Goal: Transaction & Acquisition: Book appointment/travel/reservation

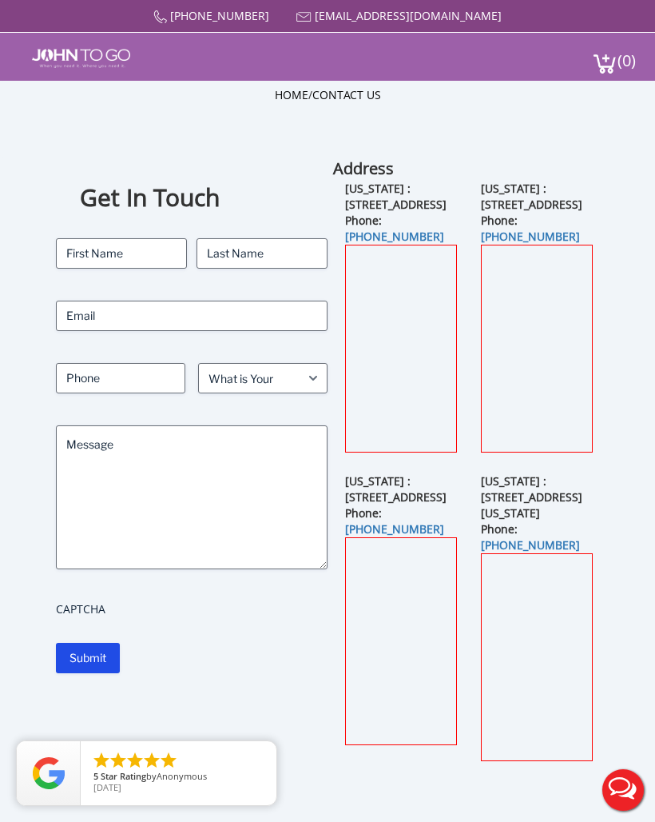
click at [651, 806] on button "Live Chat" at bounding box center [623, 790] width 64 height 64
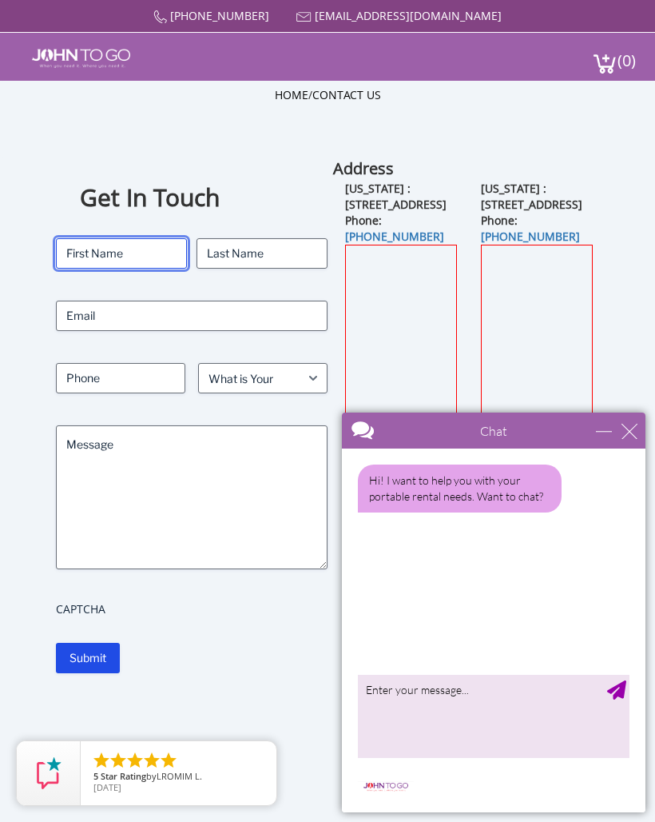
click at [116, 255] on input "First" at bounding box center [121, 253] width 131 height 30
type input "Fitz"
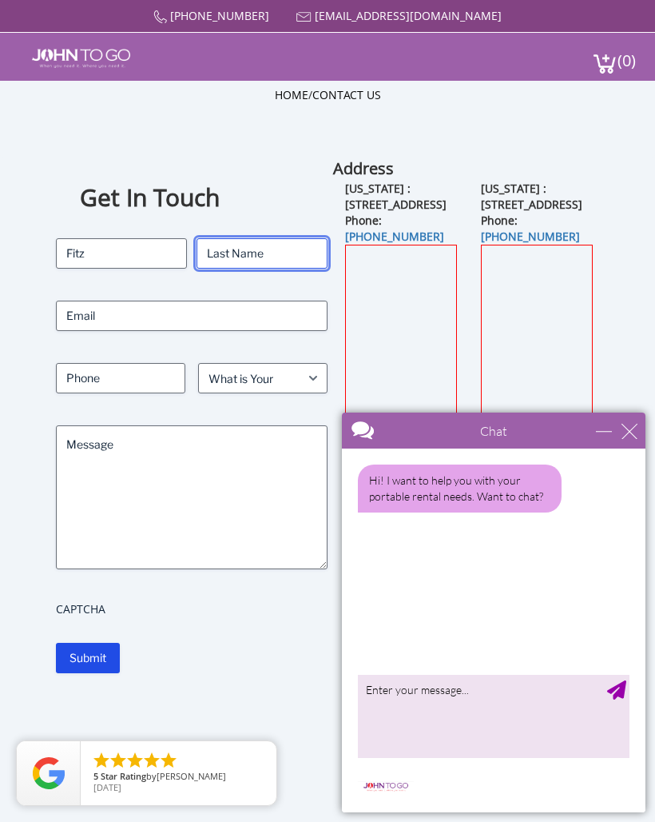
click at [252, 253] on input "Last" at bounding box center [262, 253] width 131 height 30
type input "Brown"
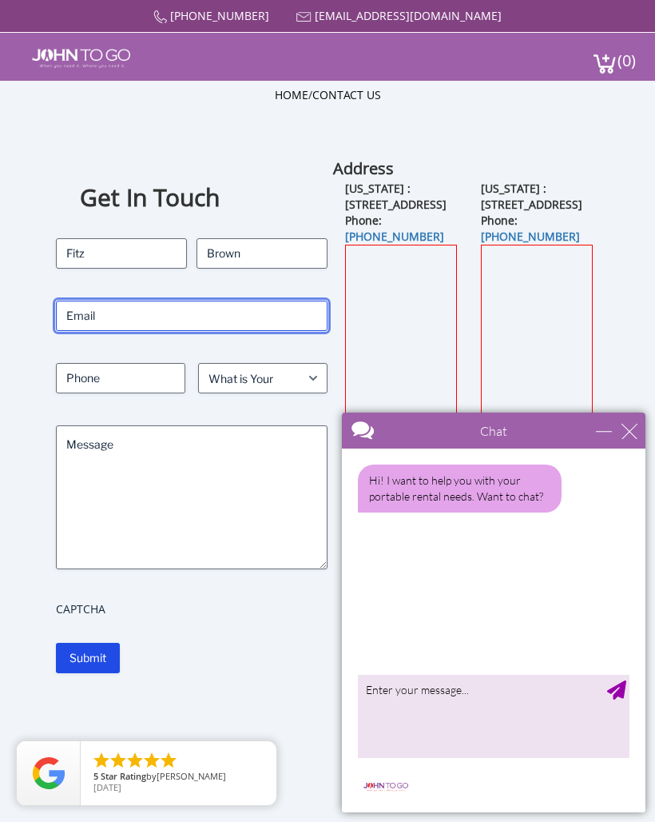
click at [181, 309] on input "Email" at bounding box center [192, 316] width 272 height 30
type input "[EMAIL_ADDRESS][DOMAIN_NAME]"
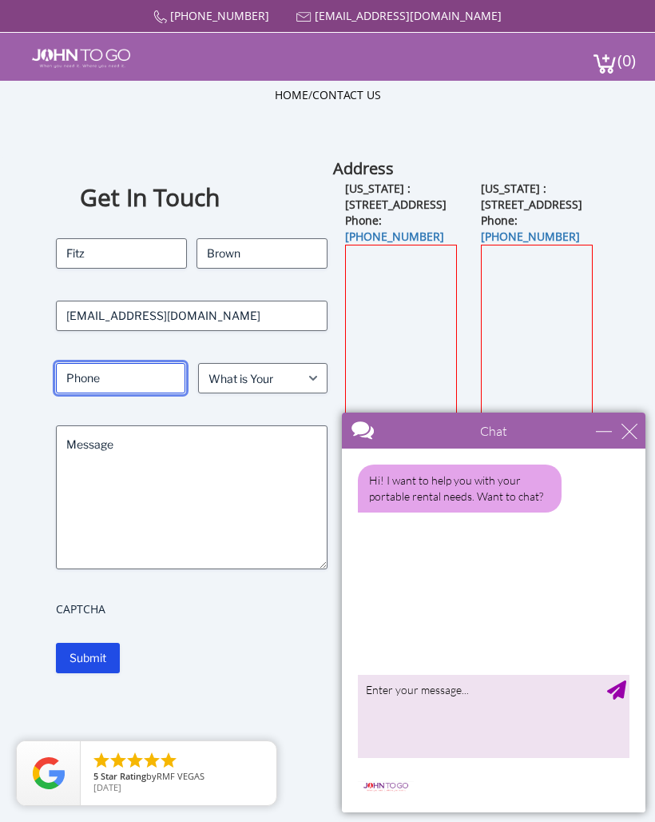
click at [113, 378] on input "Phone" at bounding box center [120, 378] width 129 height 30
type input "5164921735"
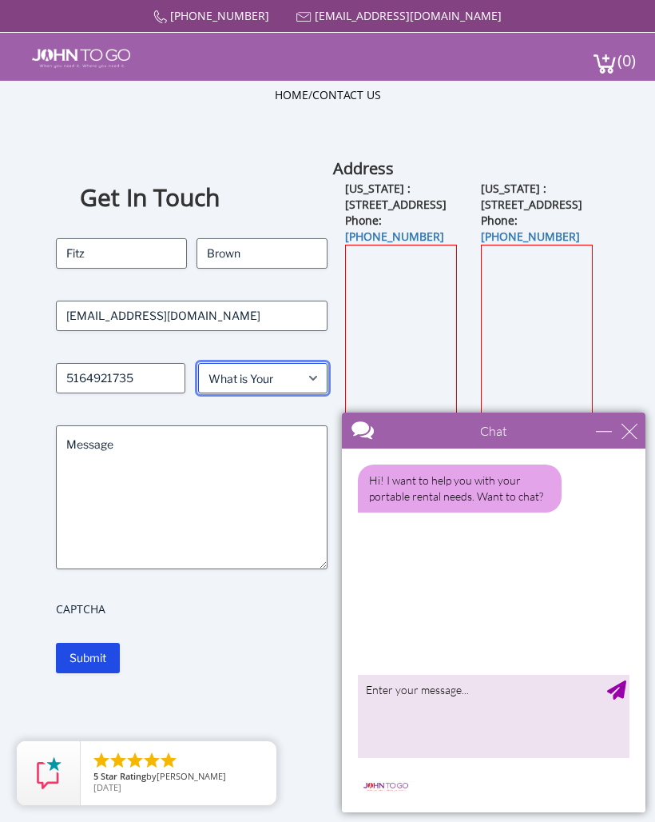
click at [305, 373] on select "What is Your Need? Business Residential Government Event" at bounding box center [262, 378] width 129 height 30
select select "Business"
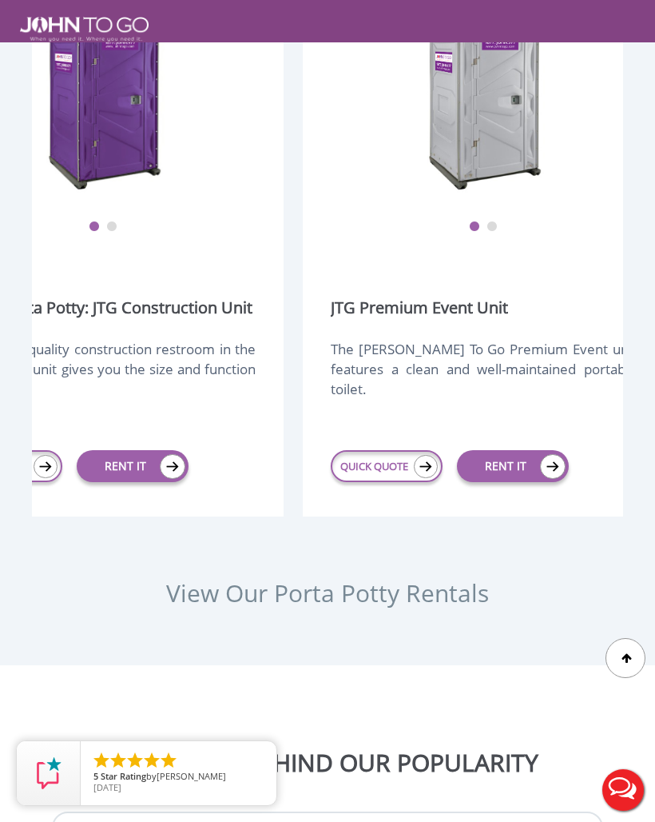
scroll to position [0, 488]
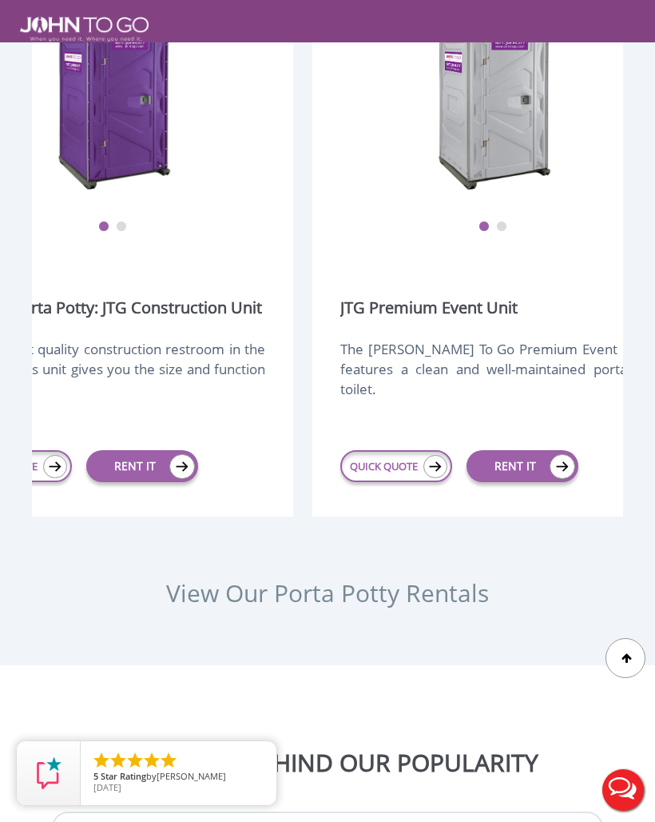
click at [173, 479] on img at bounding box center [182, 466] width 26 height 25
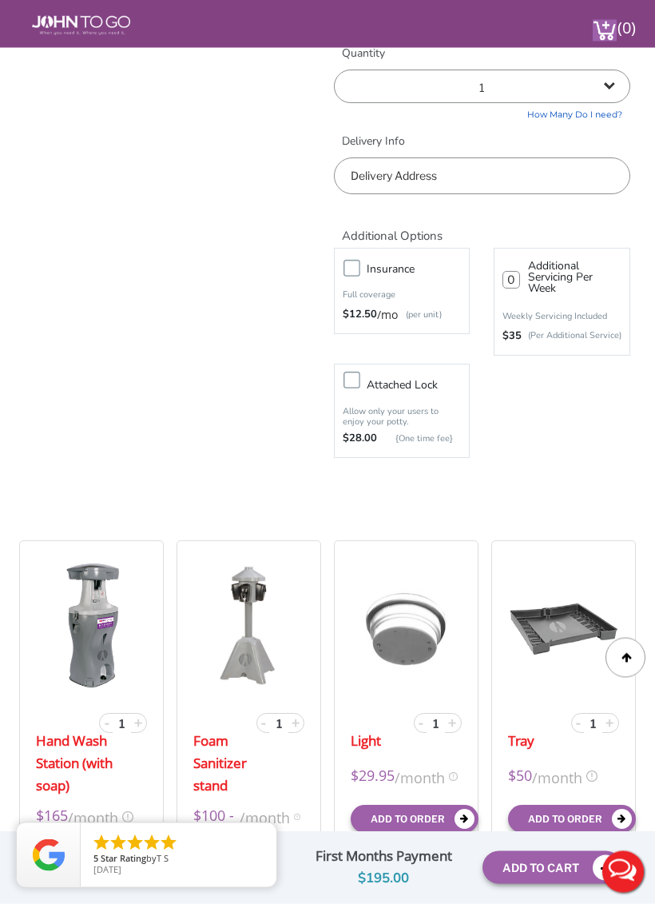
scroll to position [742, 0]
click at [138, 723] on span "+" at bounding box center [138, 721] width 8 height 19
type input "2"
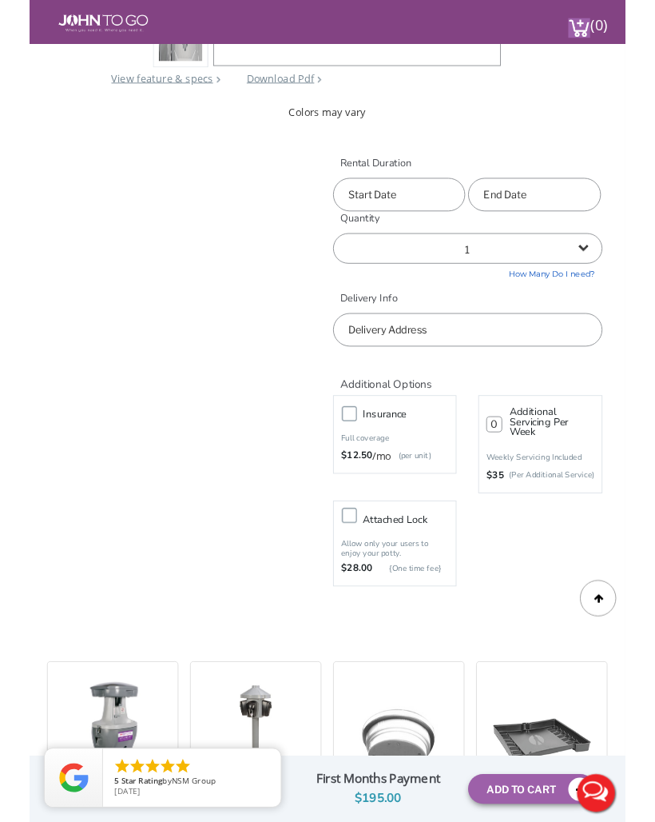
scroll to position [554, 0]
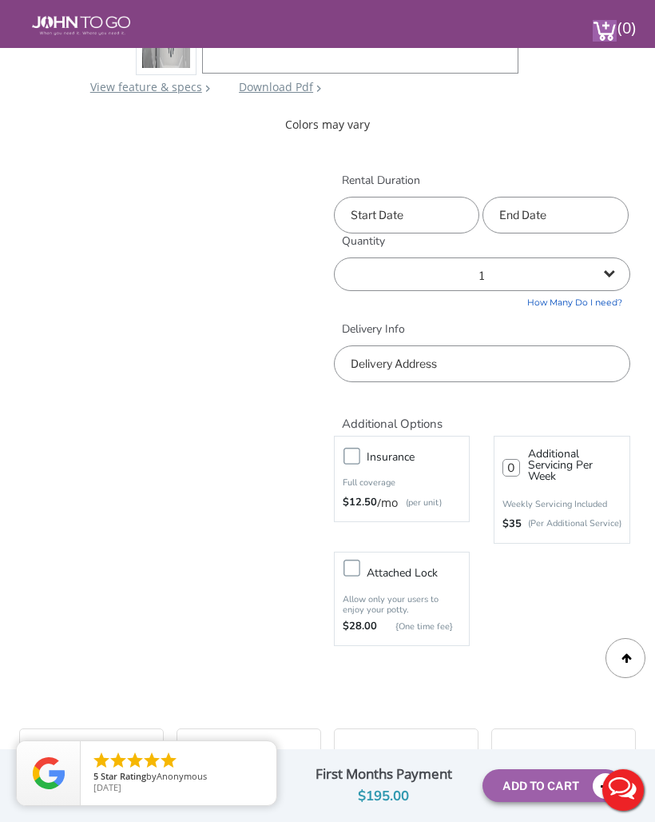
click at [404, 361] on input "text" at bounding box center [482, 363] width 297 height 37
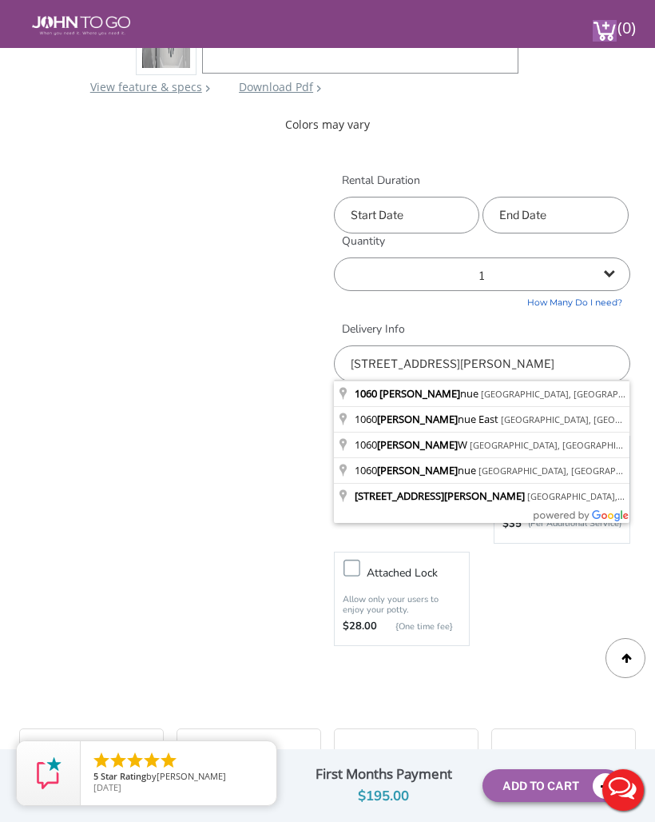
type input "1060 Gerard Avenue, The Bronx, NY, USA"
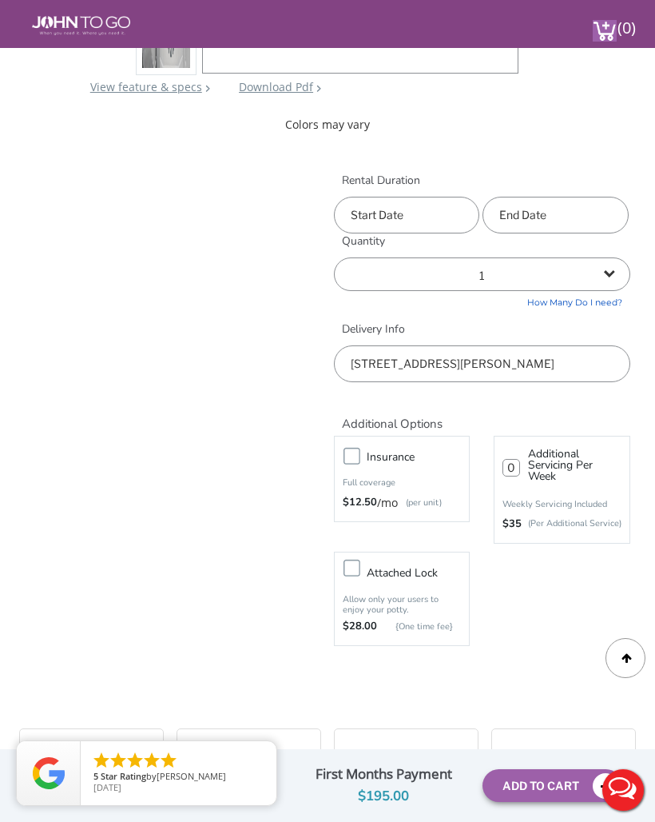
click at [359, 573] on label "Attached lock" at bounding box center [418, 573] width 118 height 20
click at [0, 0] on input "Attached lock" at bounding box center [0, 0] width 0 height 0
type input "0"
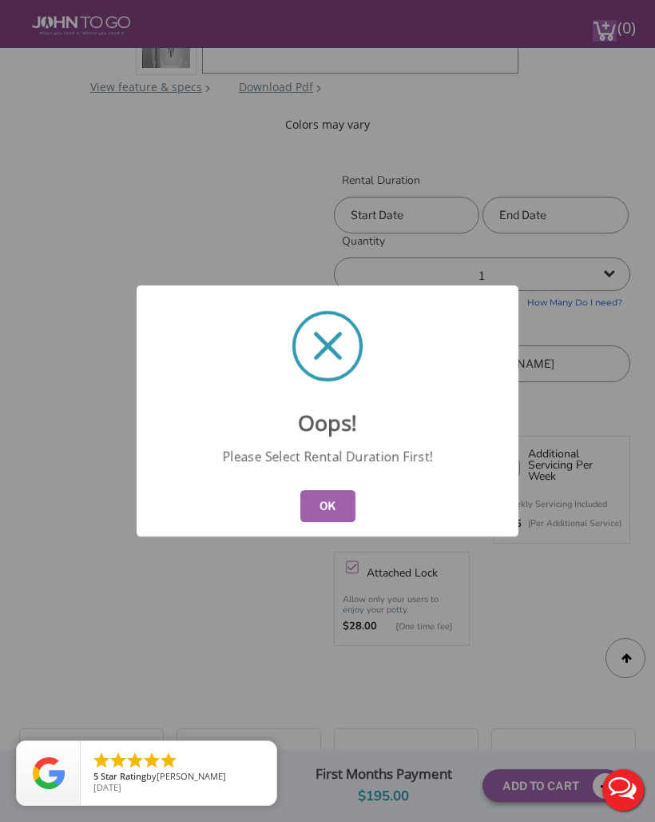
click at [326, 520] on button "OK" at bounding box center [328, 506] width 55 height 32
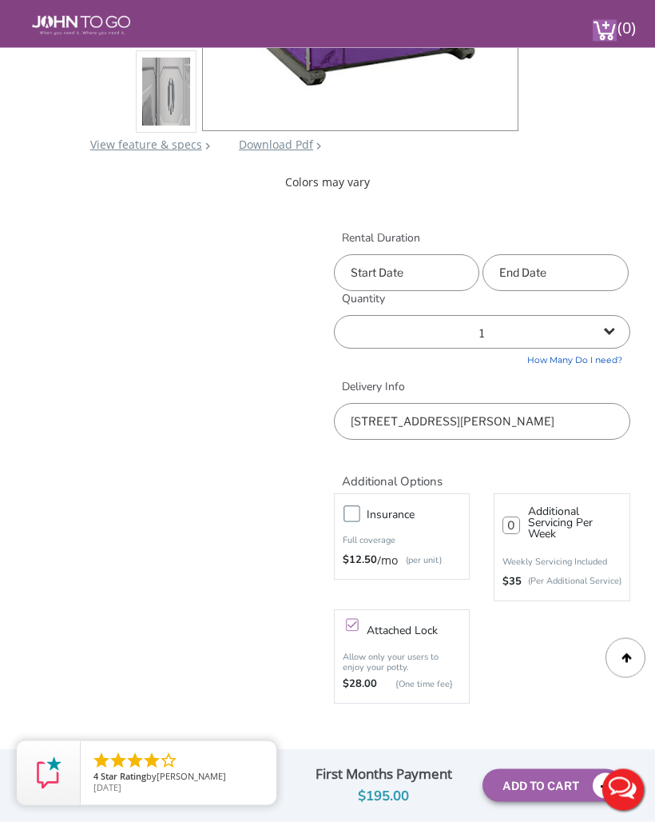
scroll to position [496, 0]
click at [433, 264] on input "text" at bounding box center [406, 272] width 145 height 37
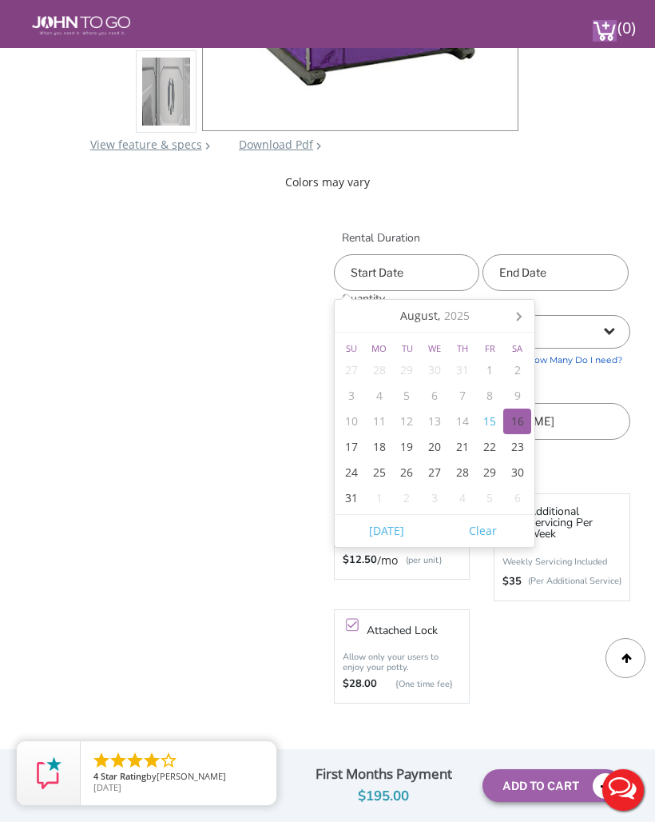
click at [520, 416] on div "16" at bounding box center [518, 421] width 28 height 26
type input "08/16/2025"
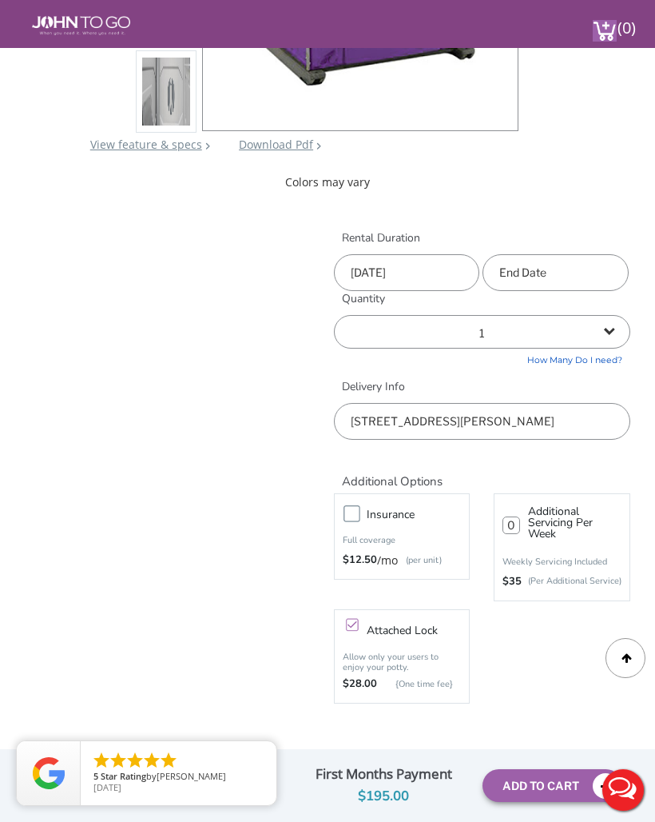
click at [593, 269] on input "text" at bounding box center [555, 272] width 145 height 37
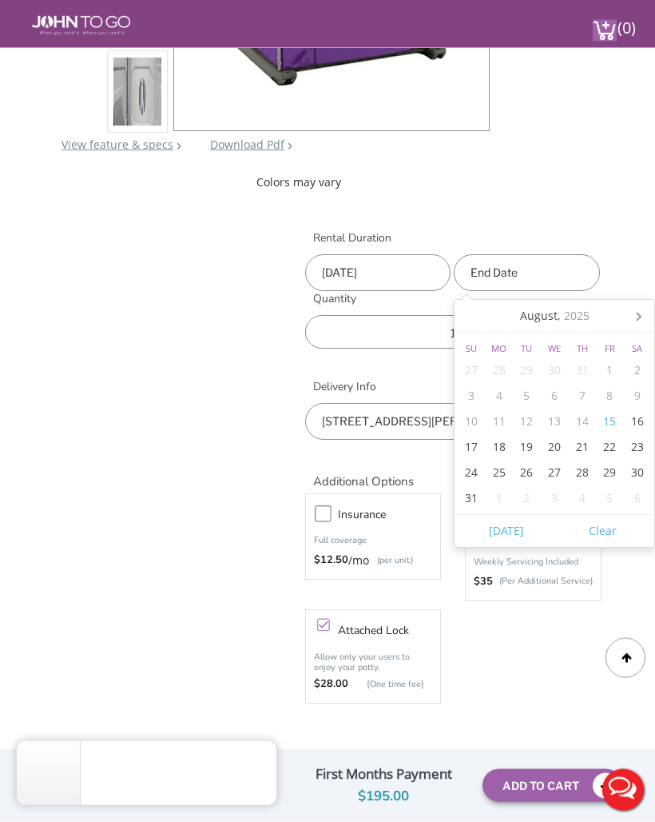
scroll to position [496, 29]
click at [647, 416] on div "16" at bounding box center [637, 421] width 28 height 26
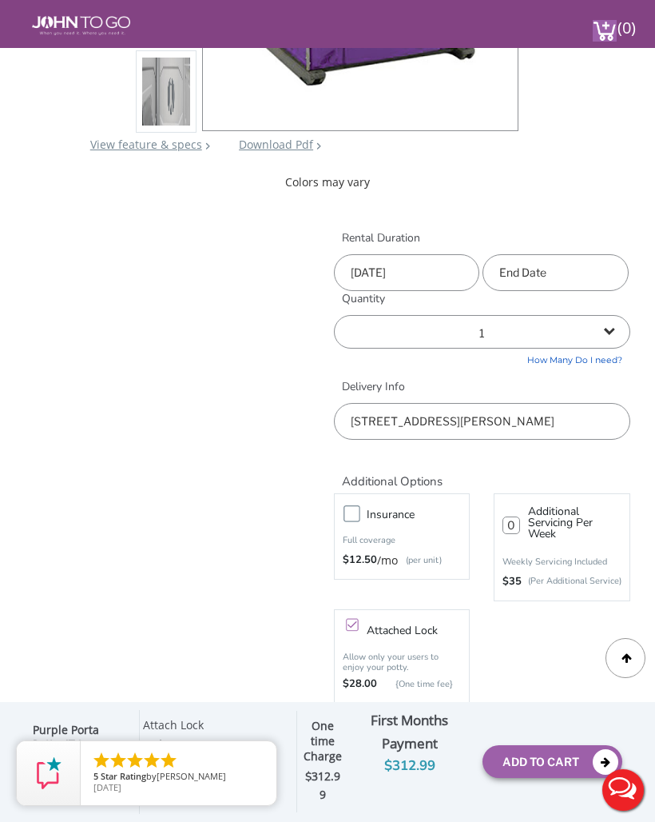
type input "08/16/2025"
click at [612, 324] on select "1 2 (5% discount) 3 (8% discount) 4 (10% discount) 5 (12% discount) 6 (12% disc…" at bounding box center [482, 332] width 297 height 34
select select "2"
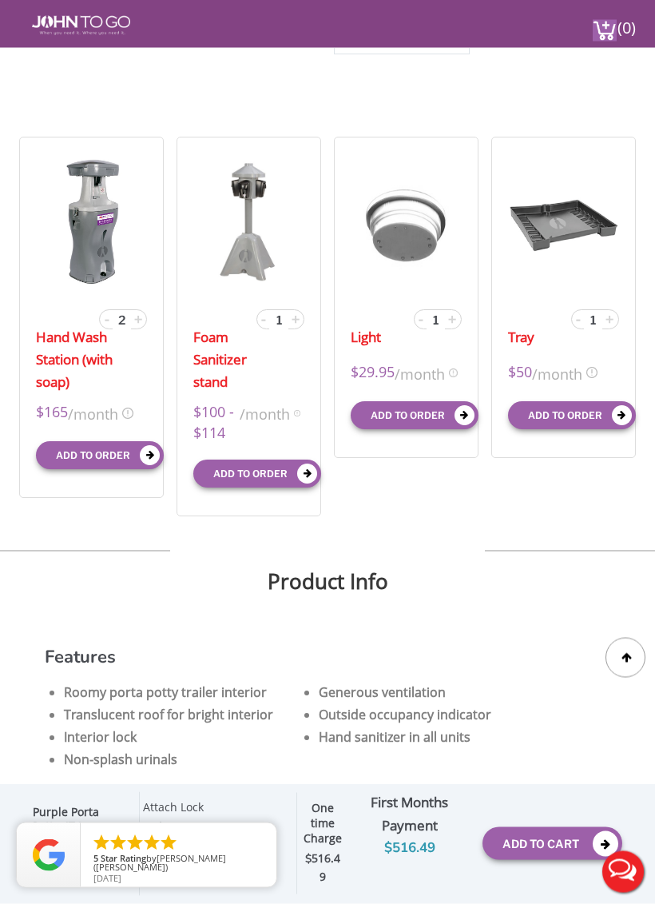
scroll to position [1145, 0]
click at [279, 323] on input "1" at bounding box center [278, 321] width 18 height 18
click at [278, 322] on input "1" at bounding box center [278, 321] width 18 height 18
type input "0"
click at [444, 322] on input "1" at bounding box center [436, 321] width 18 height 18
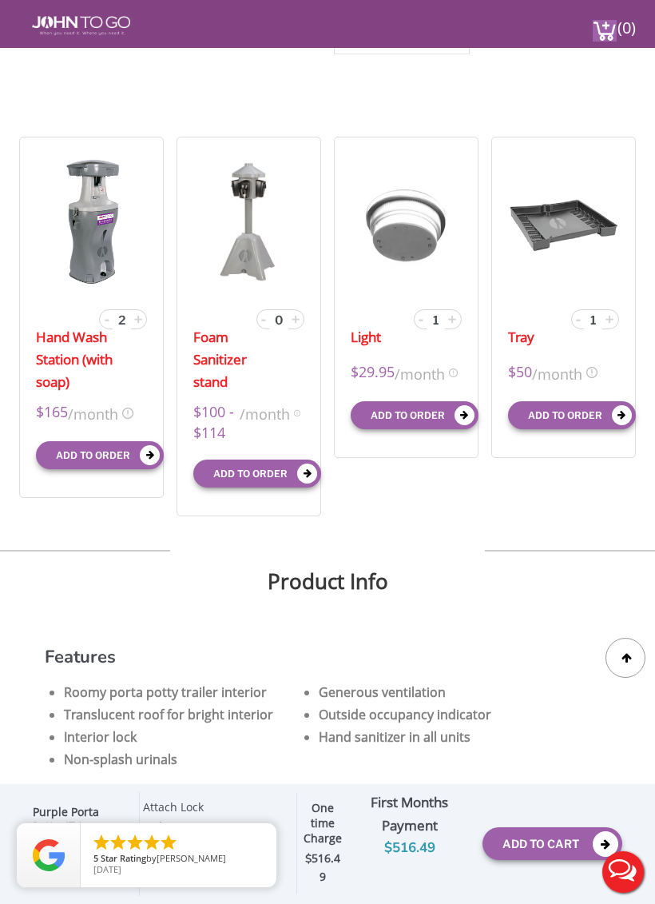
click at [444, 322] on input "1" at bounding box center [436, 321] width 18 height 18
click at [139, 455] on button "Add to order" at bounding box center [100, 455] width 128 height 28
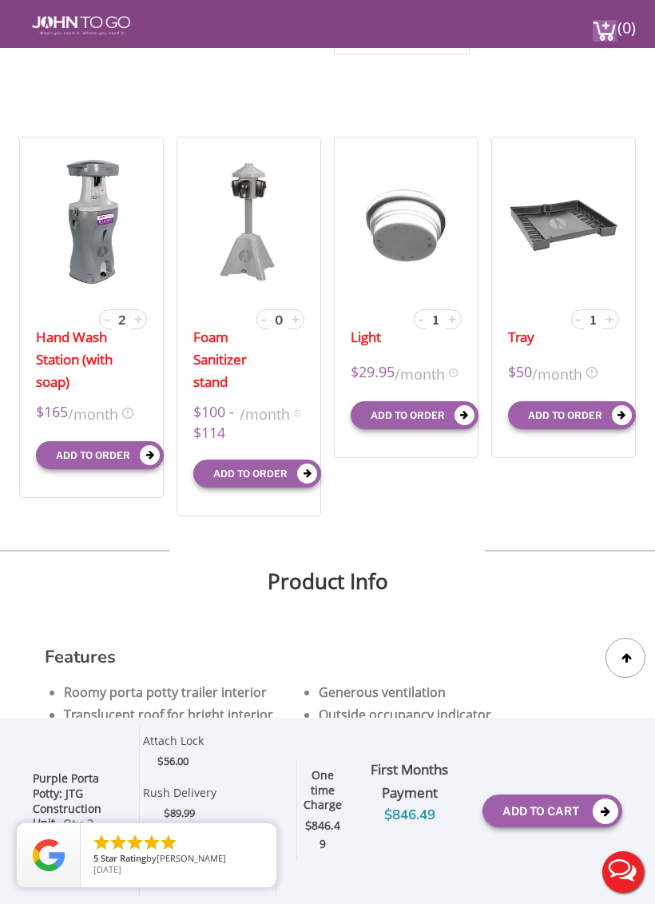
click at [440, 320] on input "1" at bounding box center [436, 321] width 18 height 18
type input "0"
click at [592, 313] on input "1" at bounding box center [593, 321] width 18 height 18
click at [591, 312] on input "1" at bounding box center [593, 321] width 18 height 18
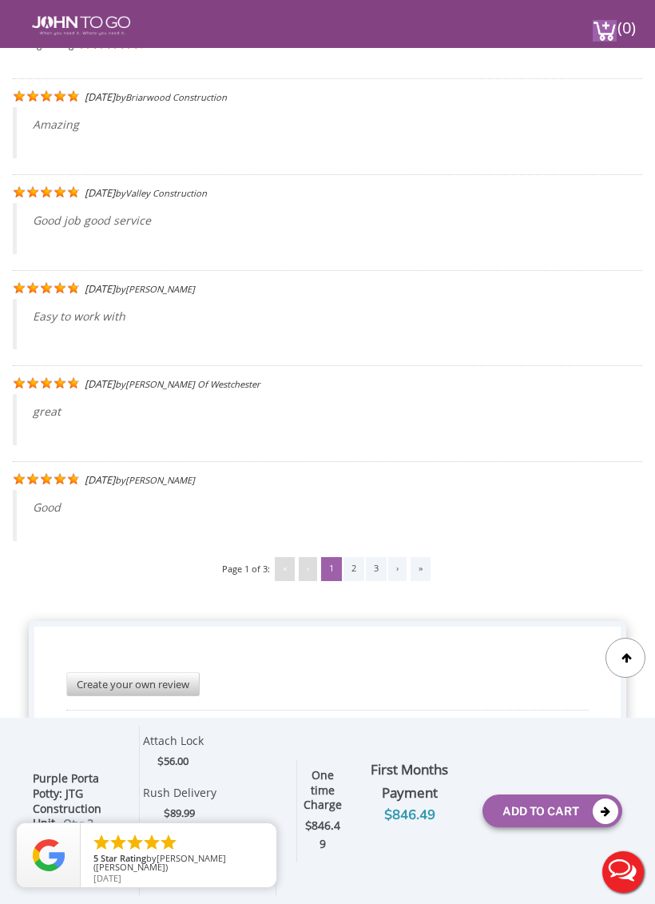
scroll to position [4220, 0]
type input "0"
click at [455, 508] on blockquote "Good" at bounding box center [327, 515] width 629 height 51
click at [353, 569] on div "2" at bounding box center [354, 569] width 21 height 24
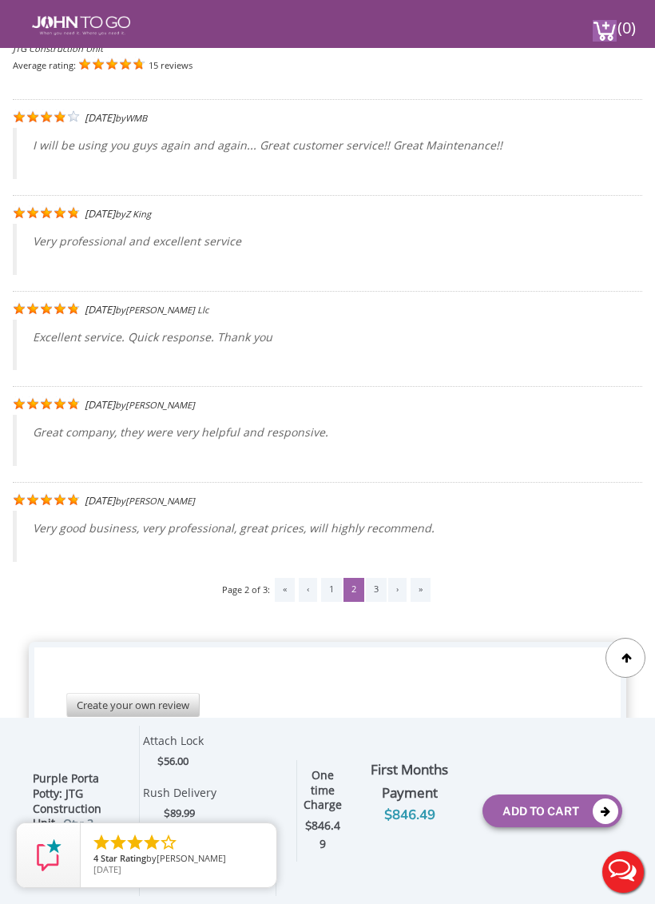
scroll to position [4166, 0]
click at [339, 603] on div "1" at bounding box center [331, 591] width 21 height 24
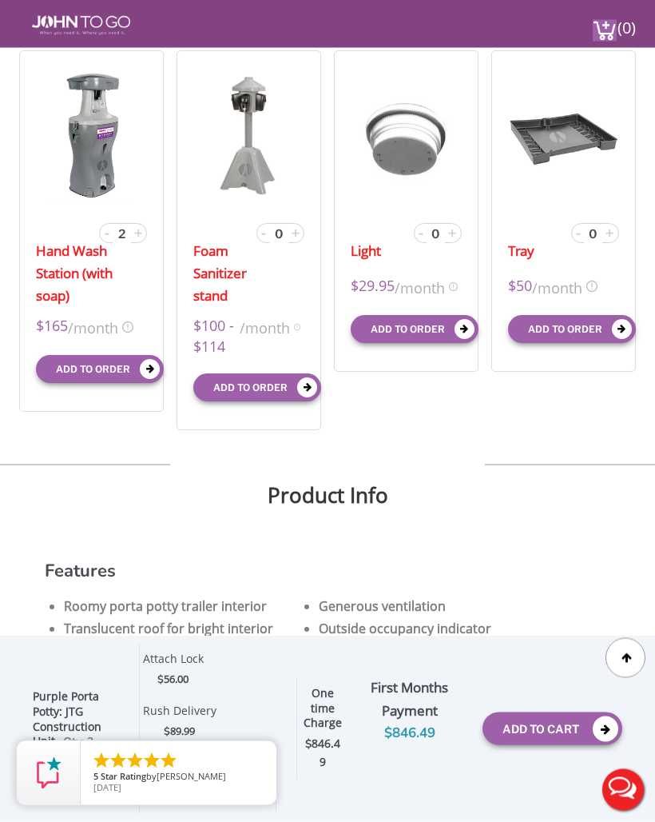
scroll to position [1232, 0]
click at [107, 231] on span "-" at bounding box center [107, 232] width 5 height 19
type input "1"
click at [118, 336] on span "/month" at bounding box center [93, 326] width 50 height 23
click at [133, 324] on img at bounding box center [127, 326] width 11 height 11
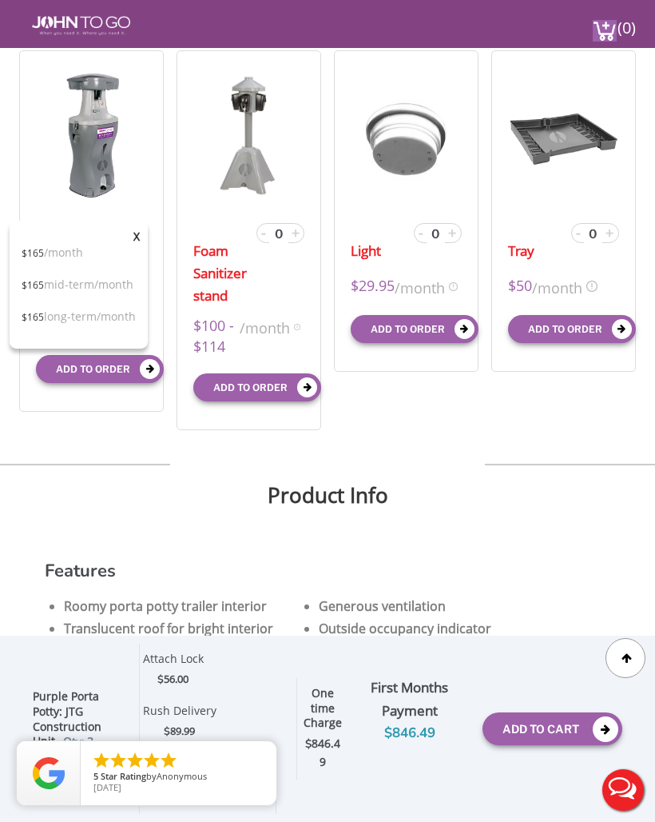
click at [125, 420] on div "Hand Wash Station (with soap) - 1 + $165 /month X $165 /month $165 mid-term/mon…" at bounding box center [327, 240] width 629 height 392
click at [134, 235] on div "X $165 /month $165 mid-term/month $165 long-term/month" at bounding box center [79, 285] width 138 height 128
click at [148, 230] on div "X $165 /month $165 mid-term/month $165 long-term/month" at bounding box center [79, 285] width 138 height 128
click at [133, 436] on div "Hand Wash Station (with soap) - 1 + $165 /month X $165 /month $165 mid-term/mon…" at bounding box center [327, 240] width 629 height 392
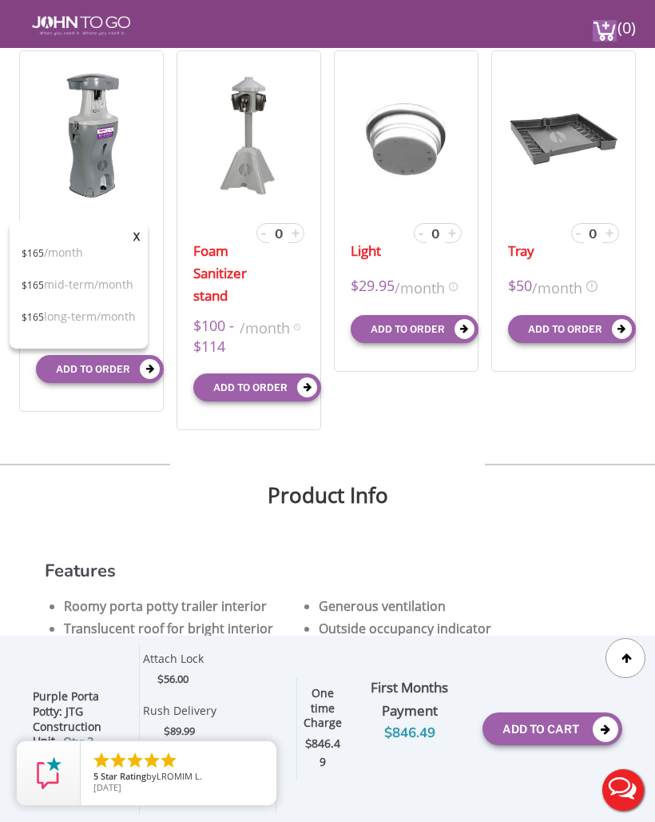
click at [140, 229] on span "X" at bounding box center [136, 237] width 6 height 16
click at [140, 233] on span "X" at bounding box center [136, 237] width 6 height 16
click at [154, 436] on div "Hand Wash Station (with soap) - 1 + $165 /month X $165 /month $165 mid-term/mon…" at bounding box center [327, 240] width 629 height 392
click at [140, 227] on div "X $165 /month $165 mid-term/month $165 long-term/month" at bounding box center [79, 285] width 138 height 128
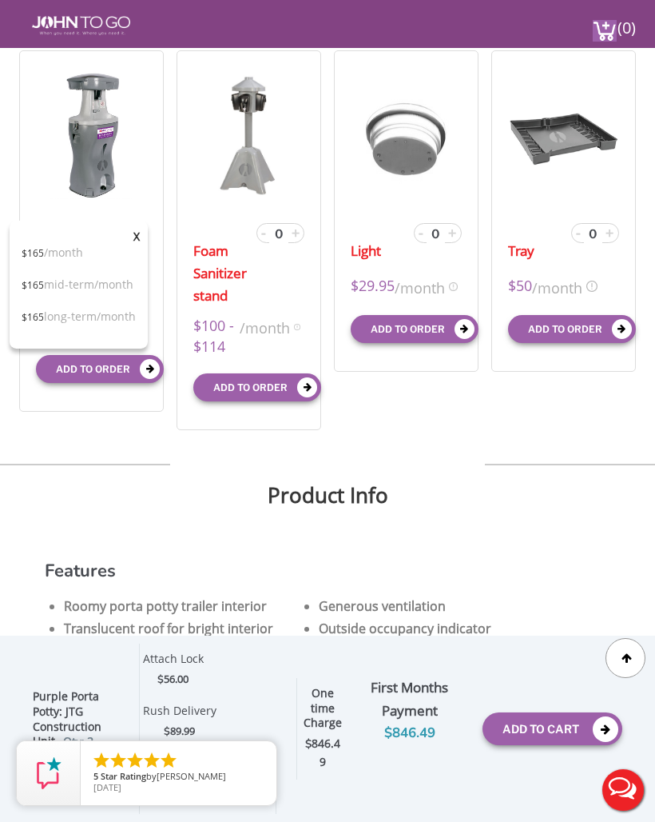
click at [140, 233] on span "X" at bounding box center [136, 237] width 6 height 16
click at [113, 169] on img at bounding box center [92, 135] width 85 height 128
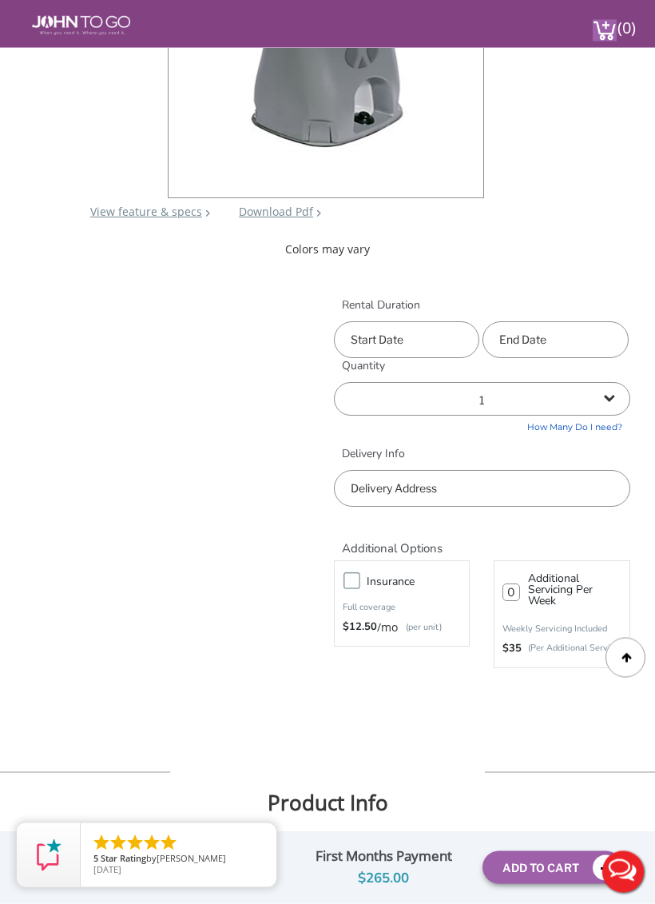
scroll to position [431, 0]
click at [414, 331] on input "text" at bounding box center [406, 338] width 145 height 37
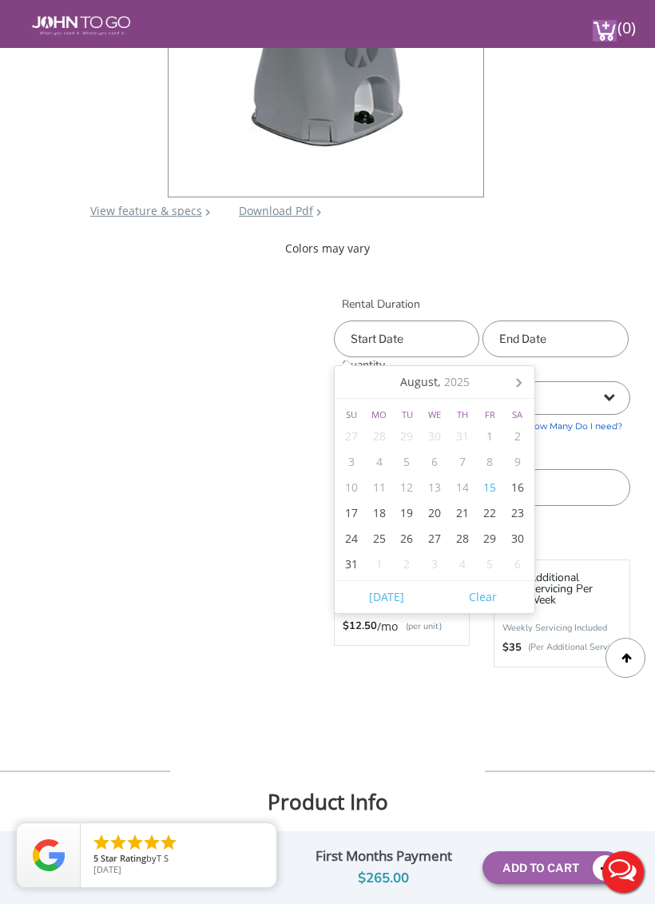
click at [510, 486] on div "16" at bounding box center [518, 488] width 28 height 26
type input "[DATE]"
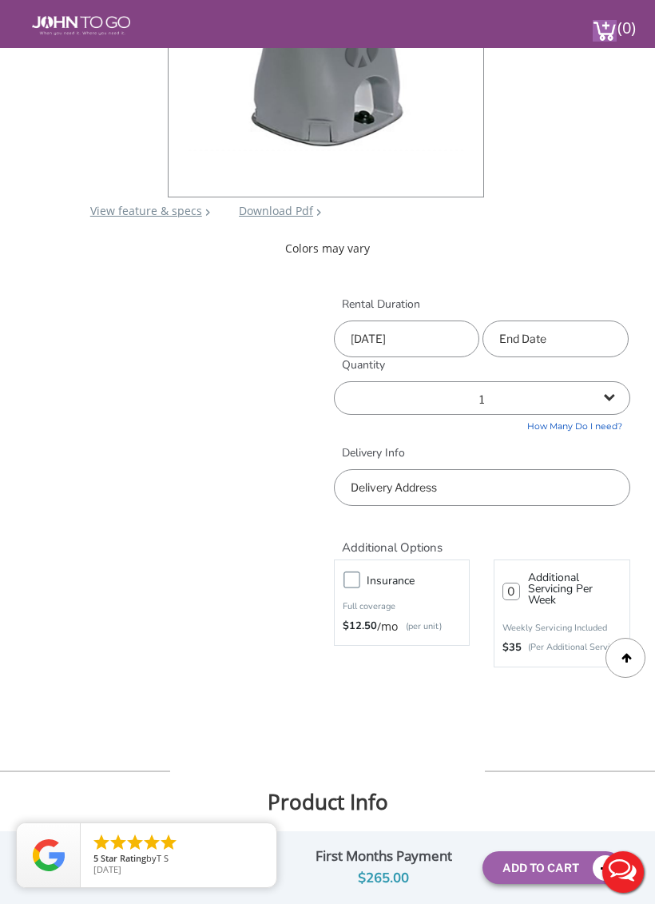
click at [553, 340] on input "text" at bounding box center [555, 338] width 145 height 37
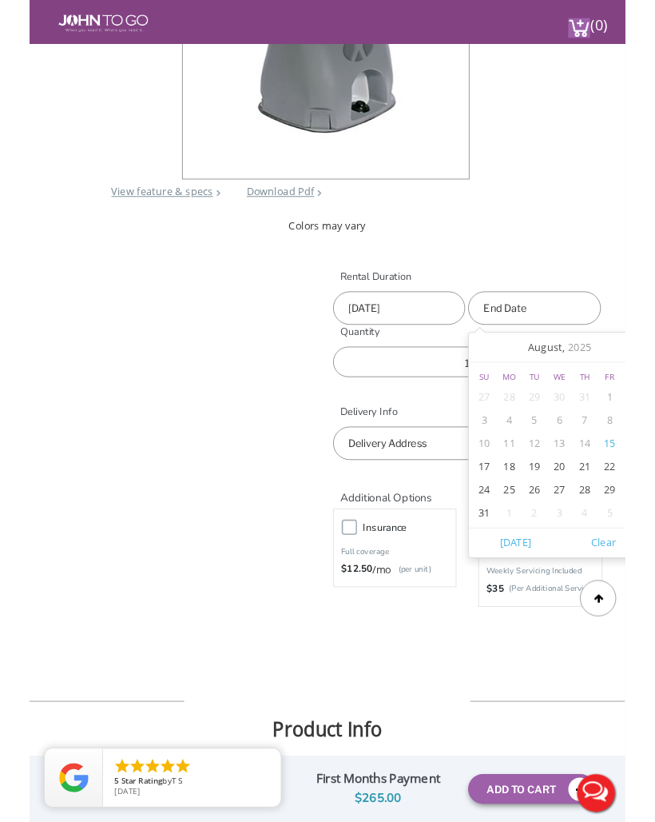
scroll to position [431, 29]
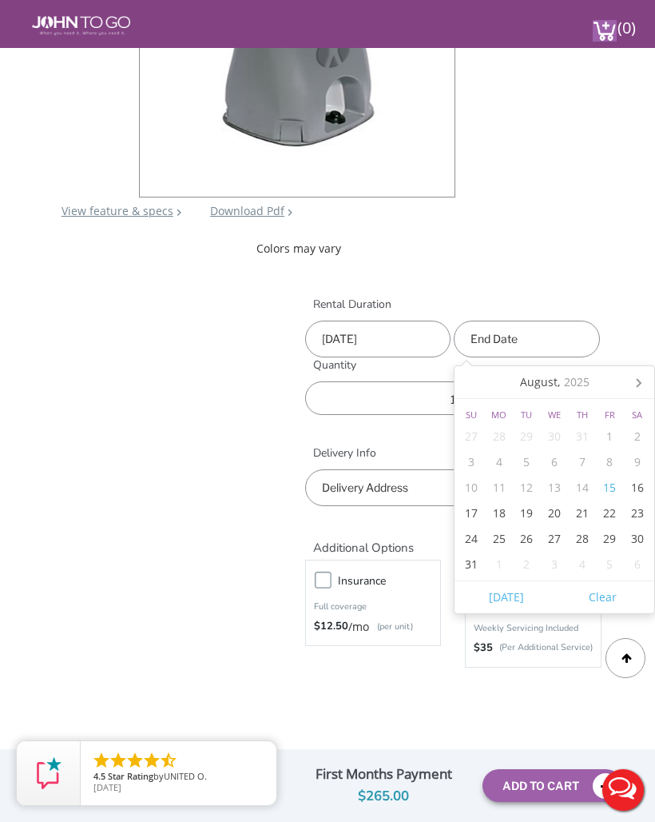
click at [645, 481] on div "16" at bounding box center [637, 488] width 28 height 26
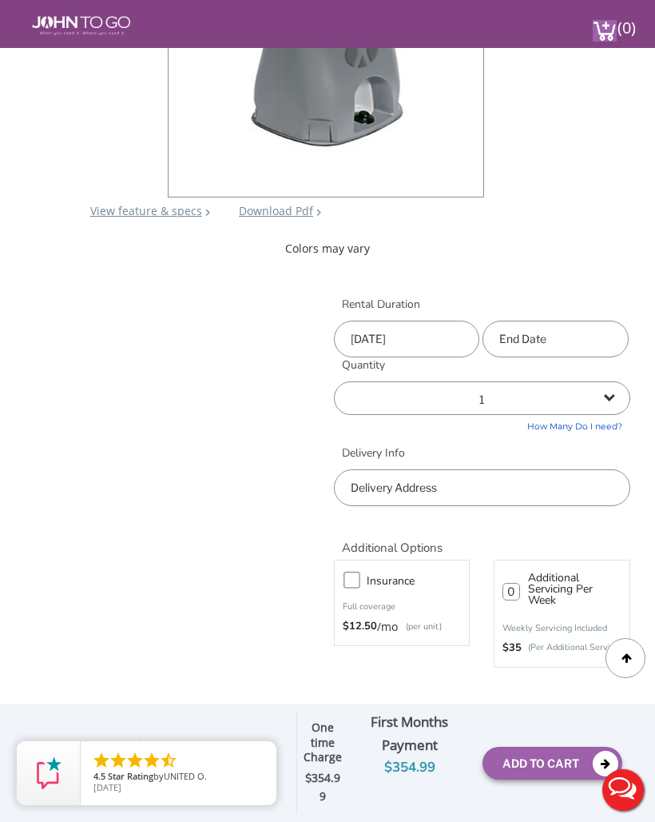
type input "08/16/2025"
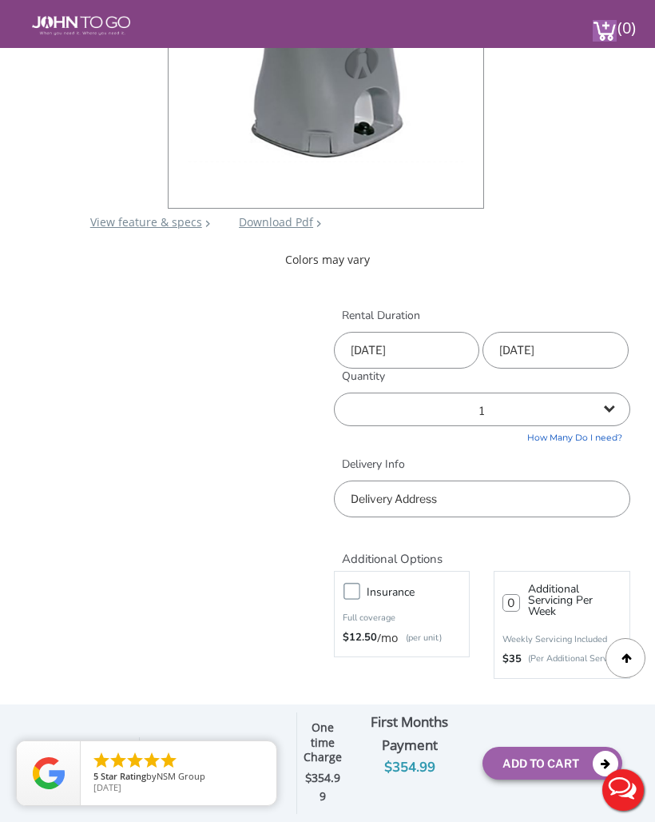
scroll to position [419, 0]
click at [609, 406] on select "1 2 (5% discount) 3 (8% discount) 4 (10% discount) 5 (12% discount) 6 (12% disc…" at bounding box center [482, 410] width 297 height 34
select select "2"
click at [456, 508] on input "text" at bounding box center [482, 499] width 297 height 37
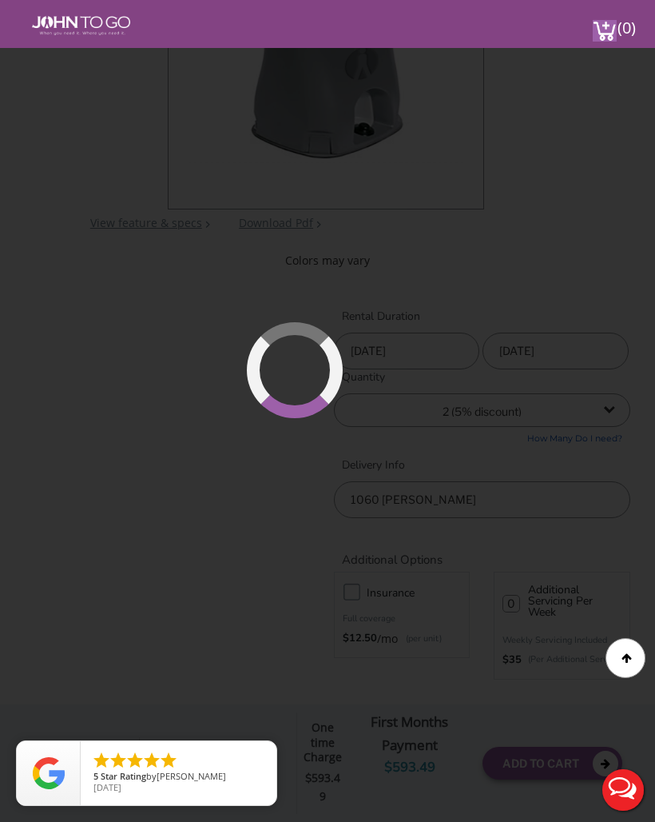
type input "1060 Gerard Avenue, The Bronx, NY, USA"
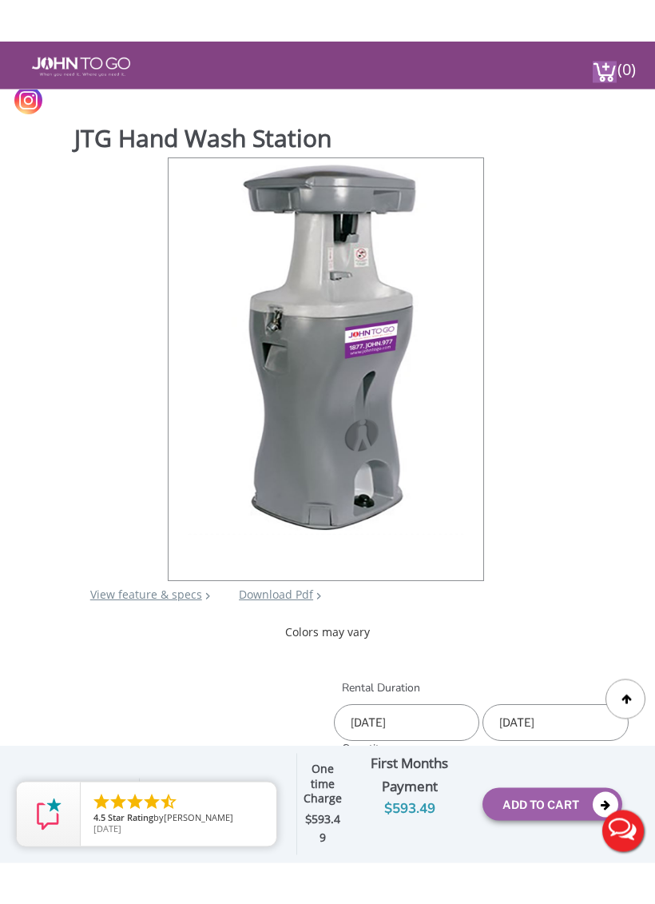
scroll to position [89, 0]
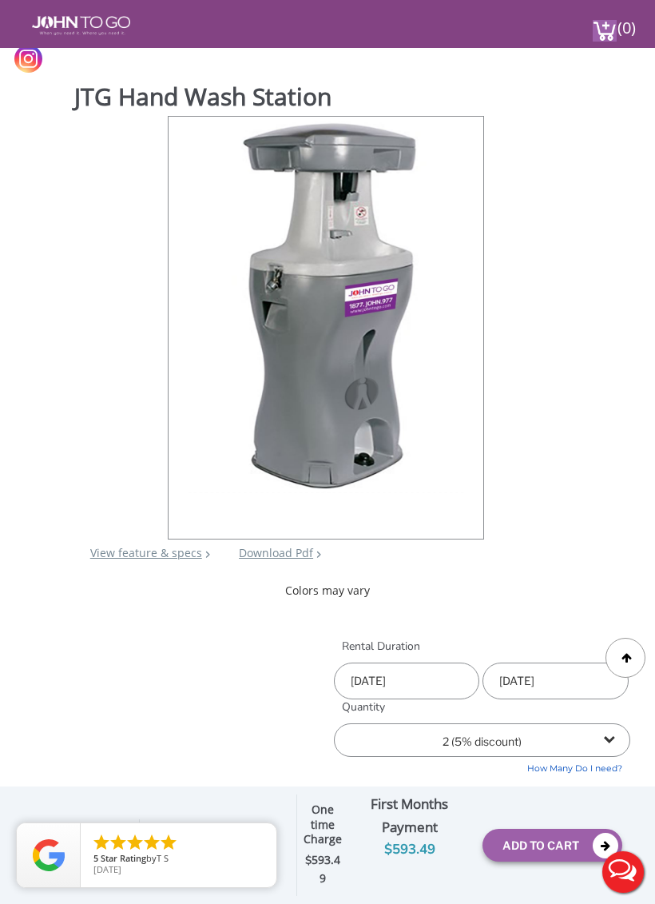
click at [621, 821] on button "Live Chat" at bounding box center [623, 872] width 64 height 64
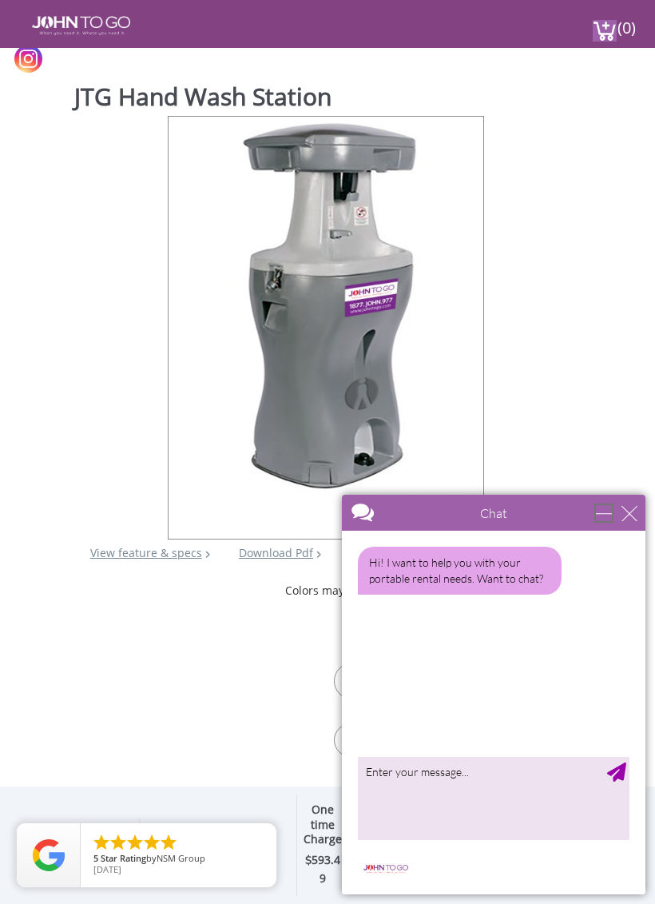
click at [597, 516] on div "minimize" at bounding box center [604, 513] width 16 height 16
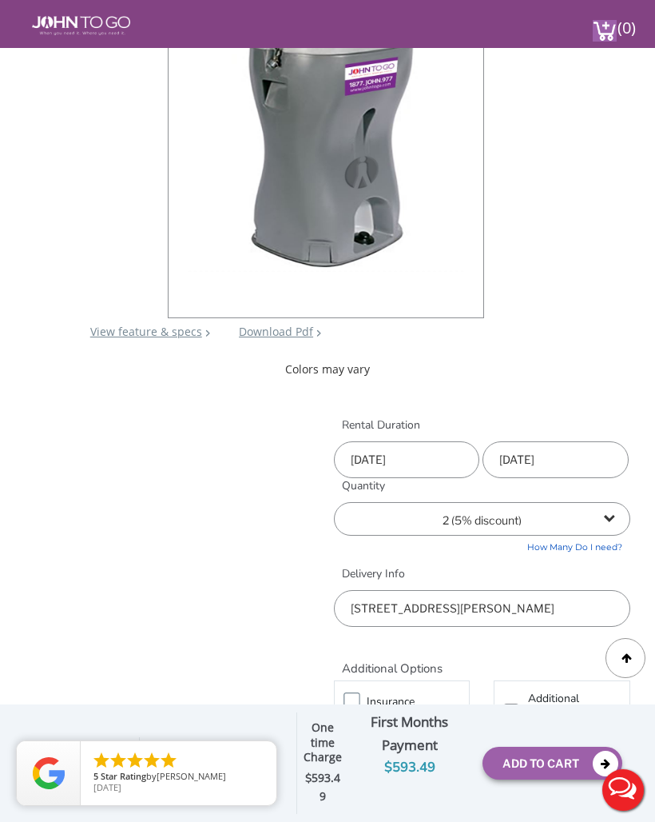
scroll to position [309, 0]
click at [171, 332] on link "View feature & specs" at bounding box center [146, 331] width 112 height 15
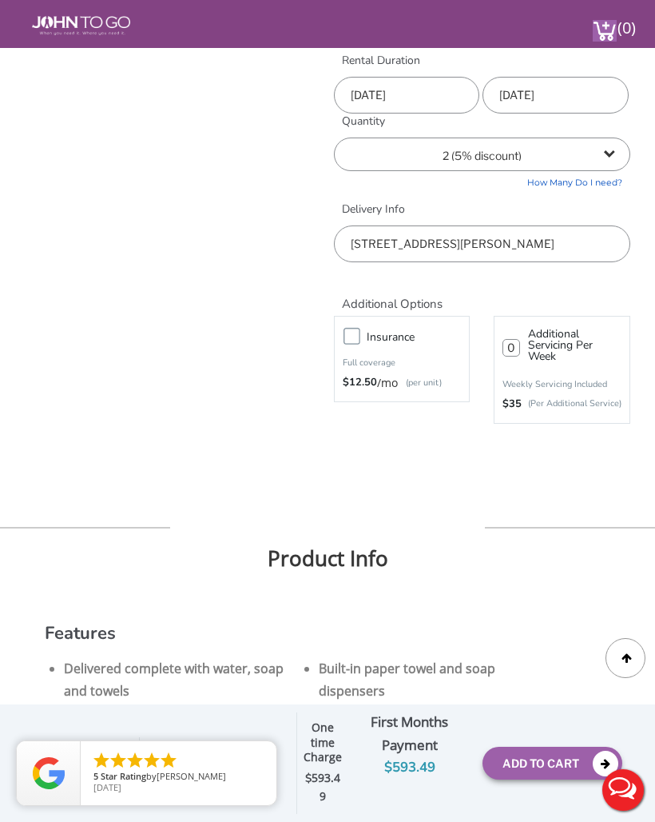
scroll to position [674, 0]
click at [372, 328] on h3 "Insurance" at bounding box center [422, 338] width 110 height 20
click at [0, 0] on input "Insurance" at bounding box center [0, 0] width 0 height 0
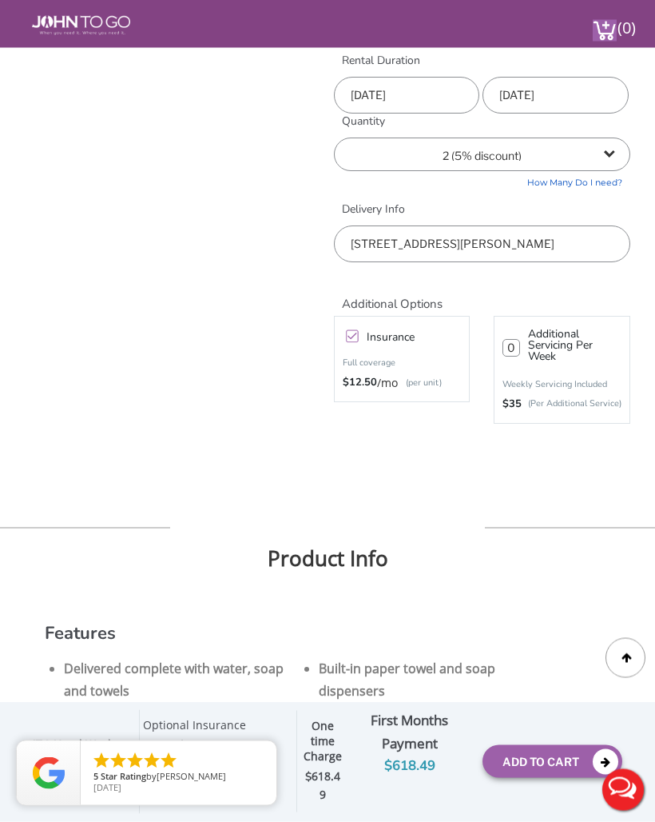
scroll to position [675, 0]
click at [359, 337] on label "Insurance" at bounding box center [418, 337] width 118 height 20
click at [0, 0] on input "Insurance" at bounding box center [0, 0] width 0 height 0
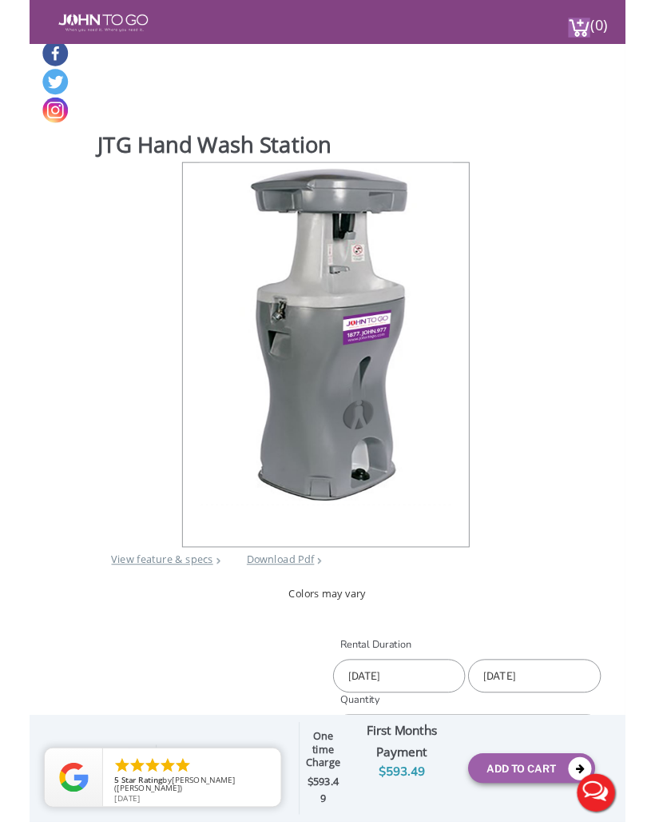
scroll to position [0, 0]
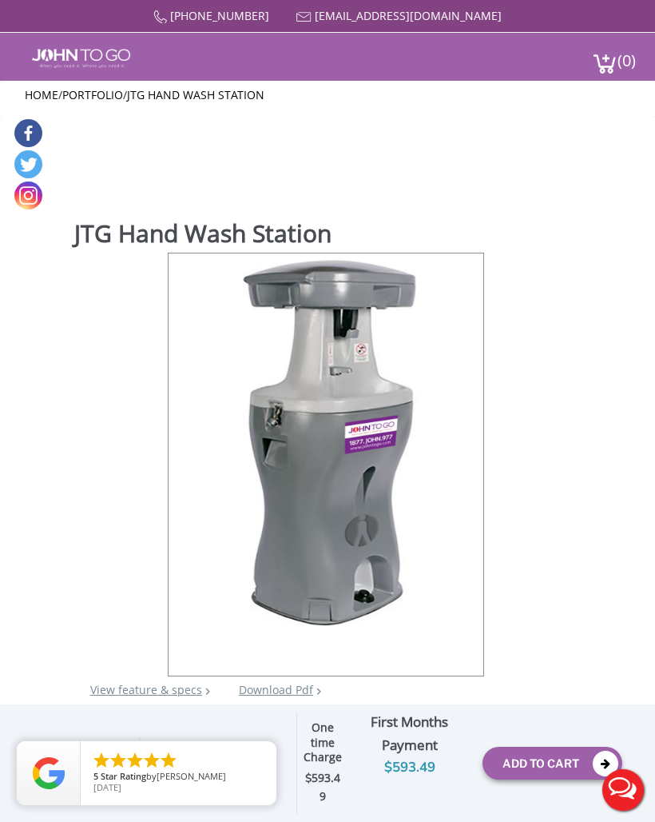
click at [549, 778] on button "Add To Cart" at bounding box center [553, 762] width 140 height 33
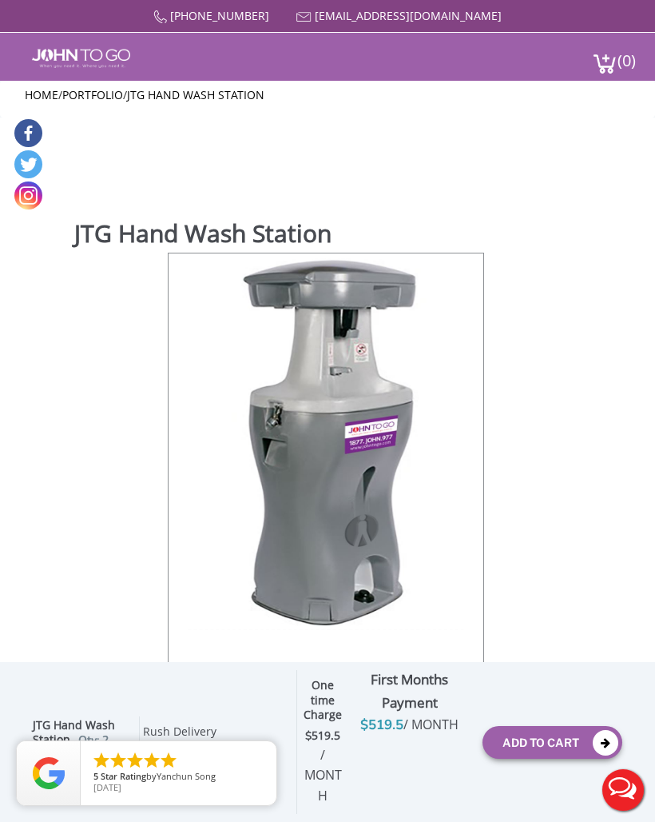
click at [66, 59] on img at bounding box center [81, 58] width 98 height 19
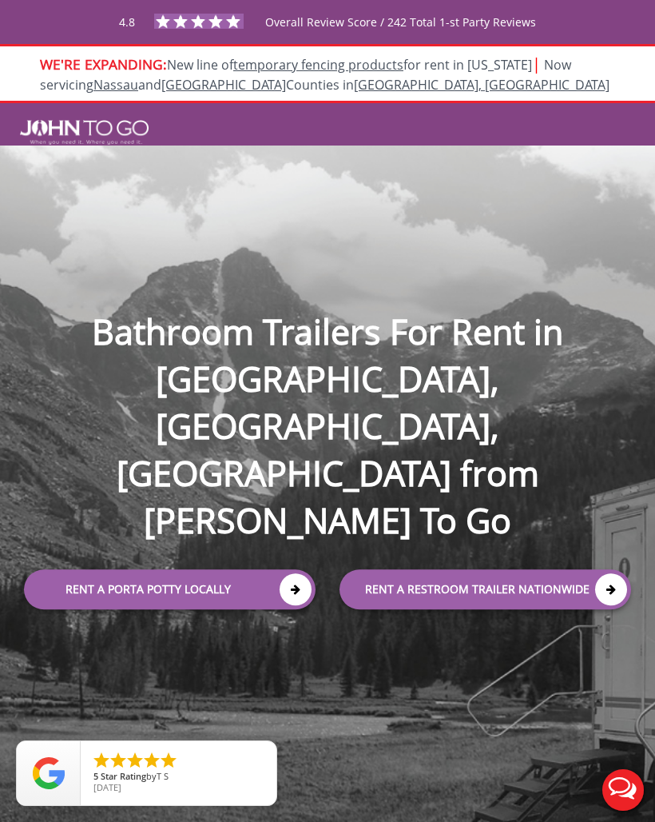
click at [290, 574] on icon at bounding box center [296, 590] width 32 height 32
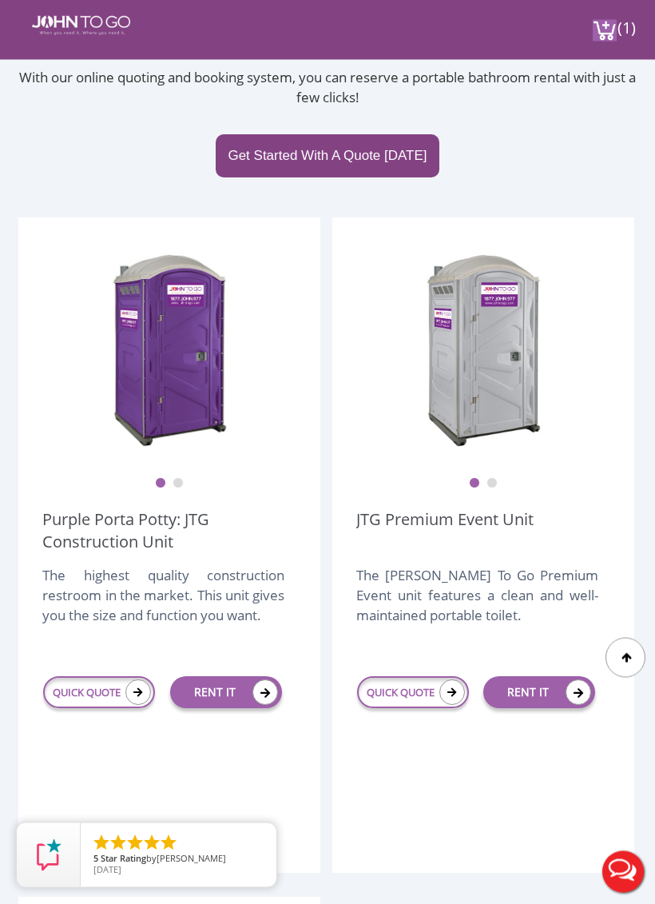
scroll to position [309, 0]
click at [138, 689] on icon at bounding box center [138, 692] width 26 height 26
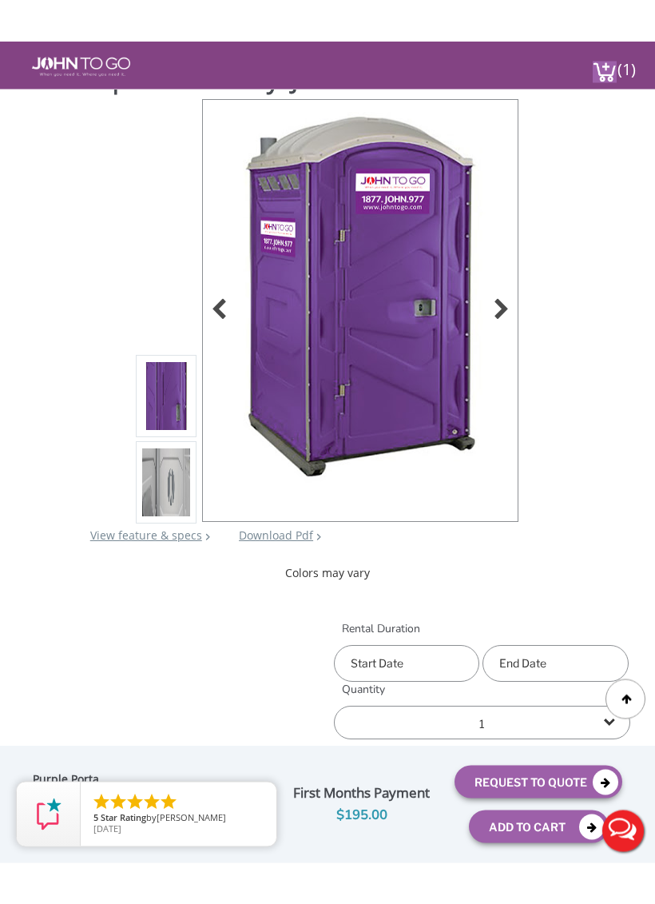
scroll to position [149, 0]
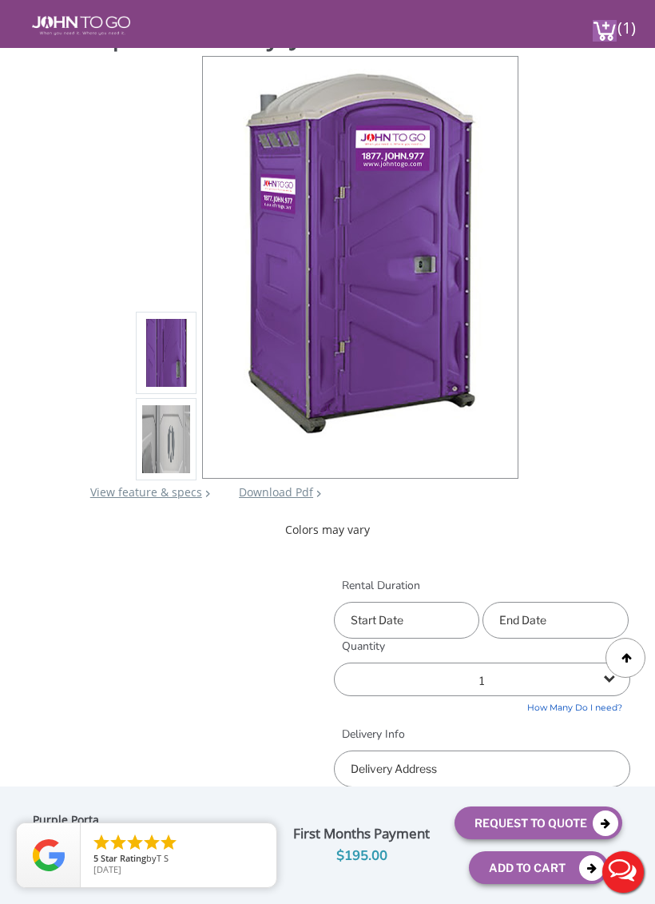
click at [444, 625] on input "text" at bounding box center [406, 620] width 145 height 37
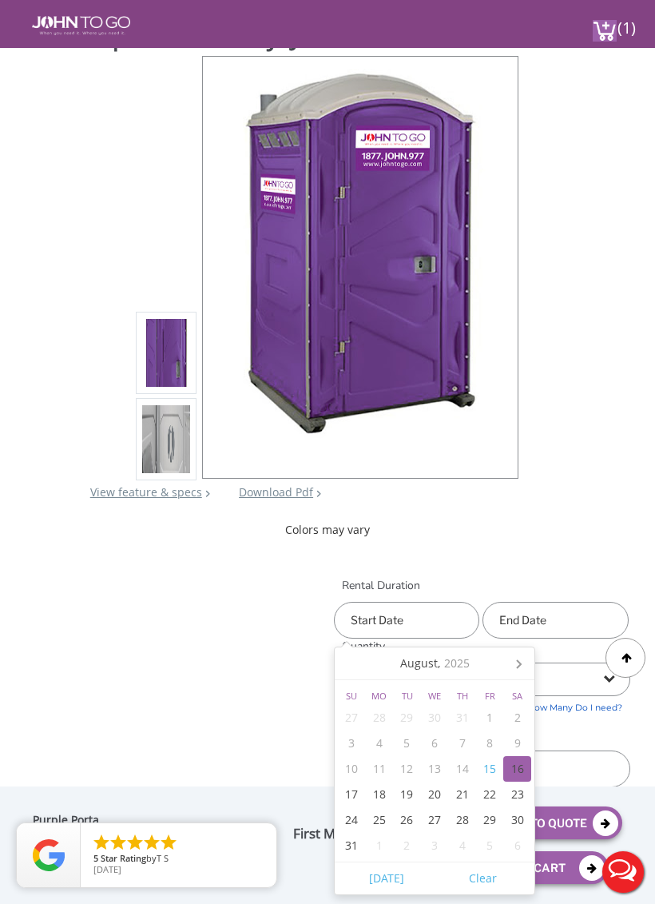
click at [514, 757] on div "16" at bounding box center [518, 769] width 28 height 26
type input "[DATE]"
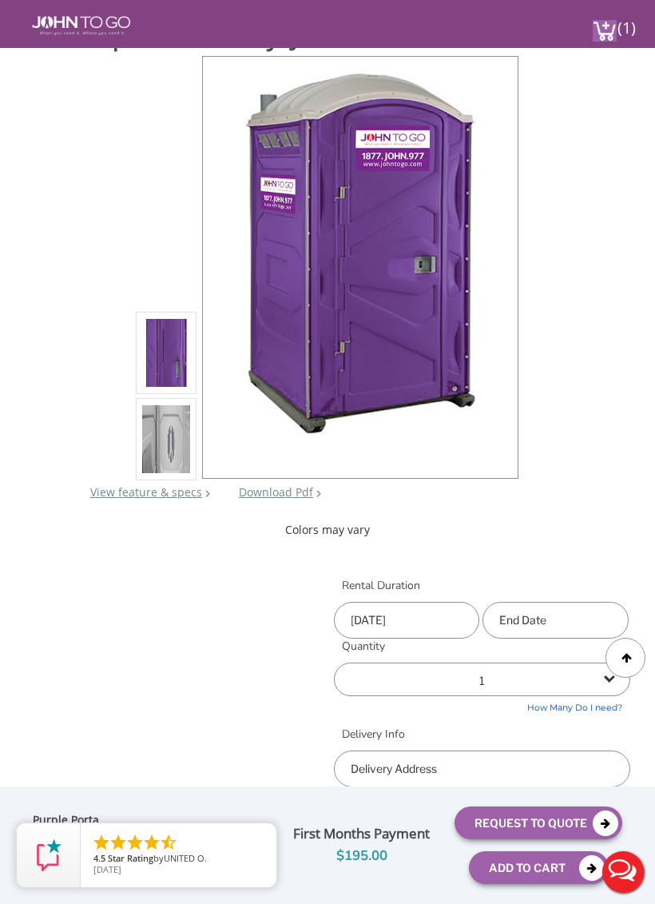
click at [583, 619] on input "text" at bounding box center [555, 620] width 145 height 37
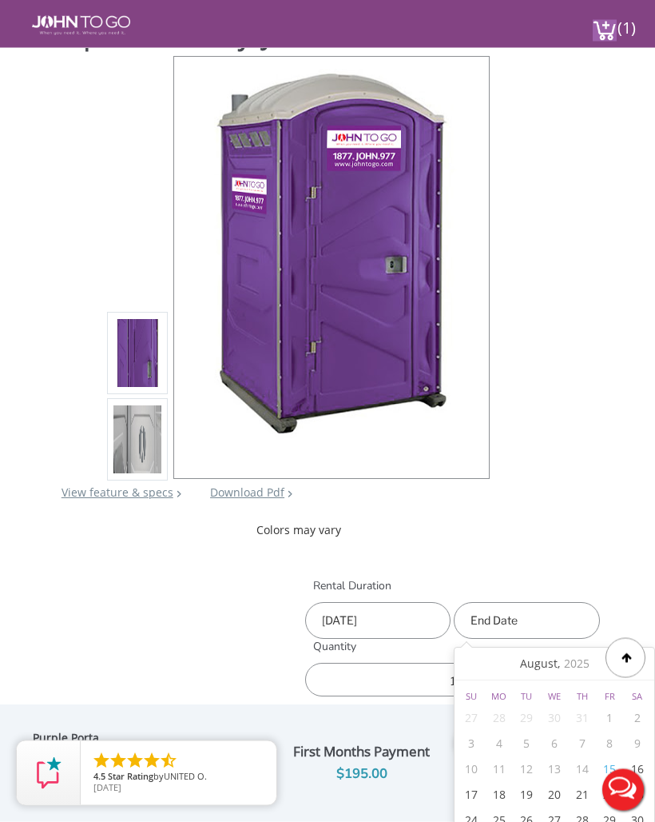
scroll to position [149, 29]
click at [635, 767] on div "16" at bounding box center [637, 769] width 28 height 26
type input "[DATE]"
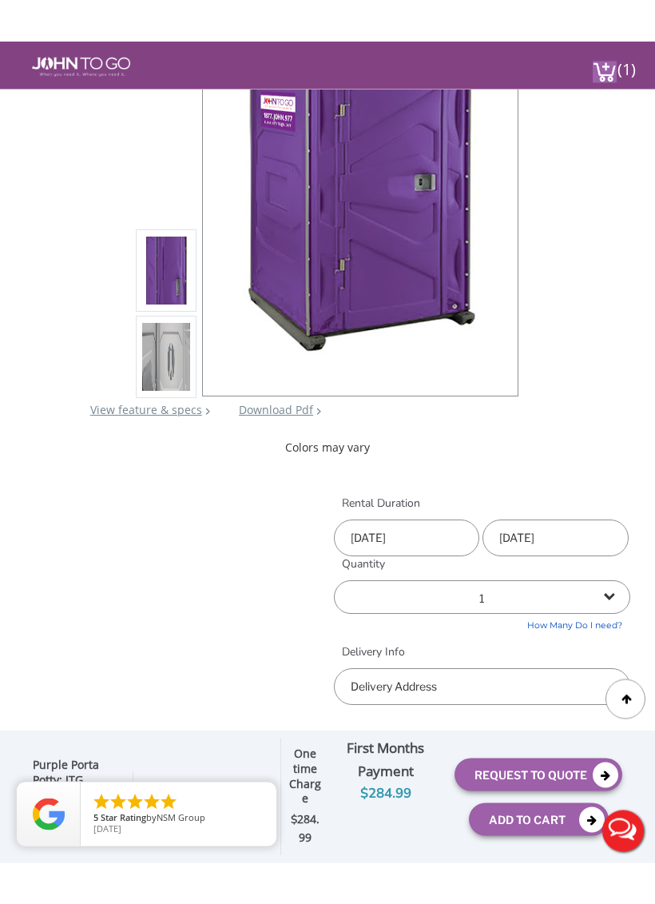
scroll to position [275, 0]
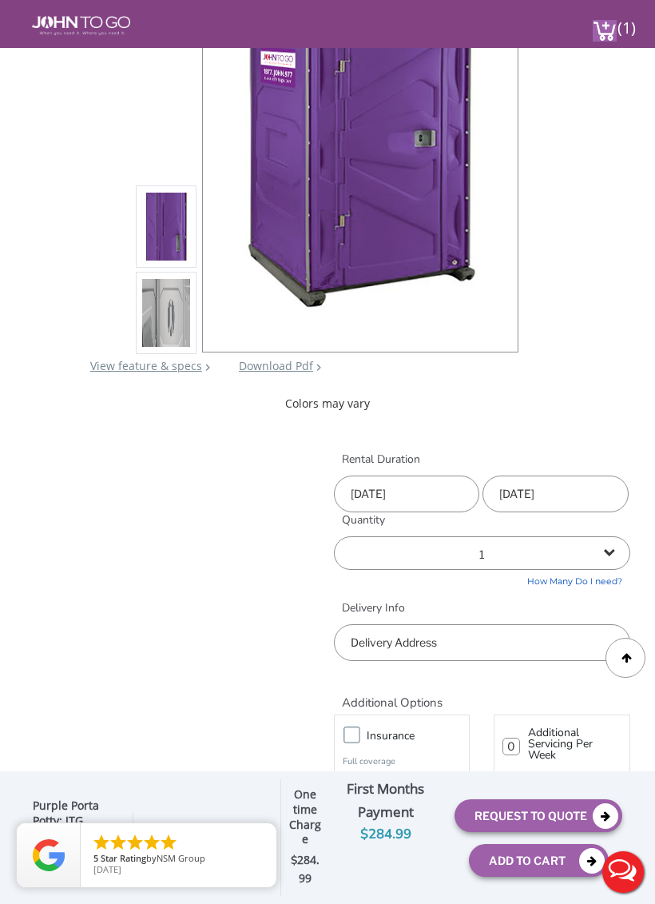
click at [604, 551] on select "1 2 (5% discount) 3 (8% discount) 4 (10% discount) 5 (12% discount) 6 (12% disc…" at bounding box center [482, 553] width 297 height 34
select select "2"
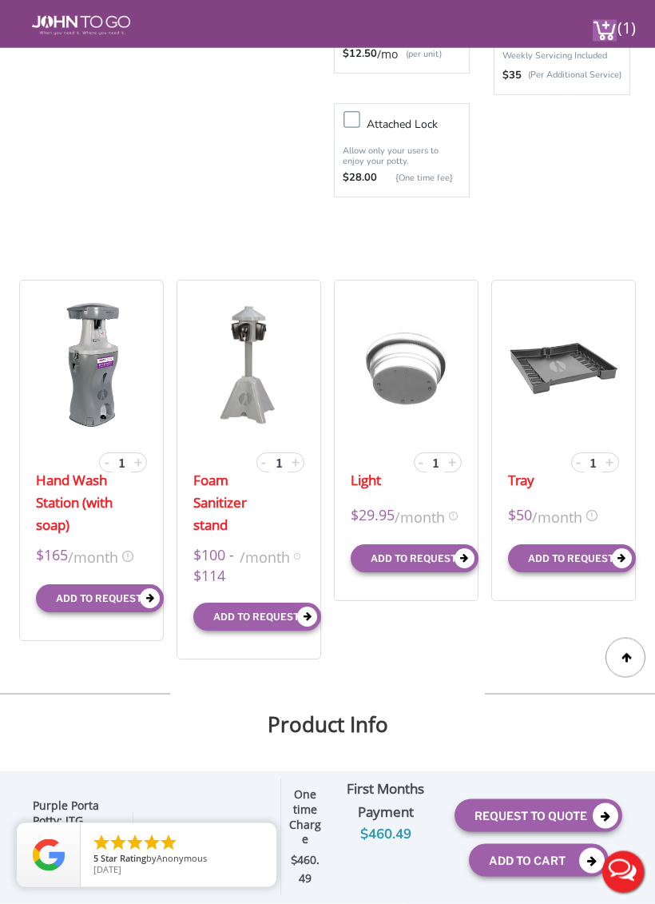
scroll to position [1032, 0]
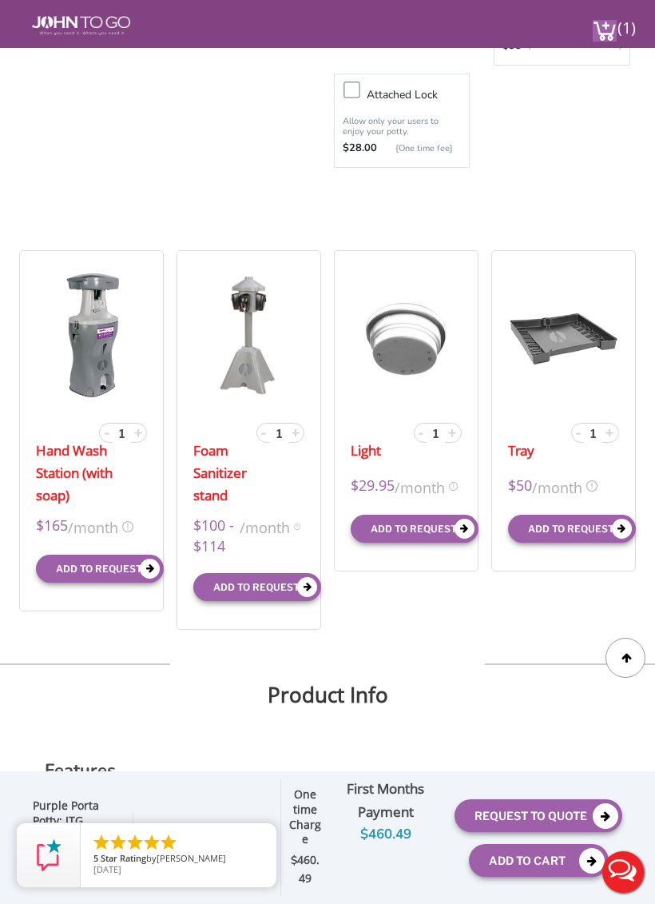
click at [139, 429] on span "+" at bounding box center [138, 432] width 8 height 19
type input "2"
click at [600, 347] on img at bounding box center [563, 335] width 111 height 128
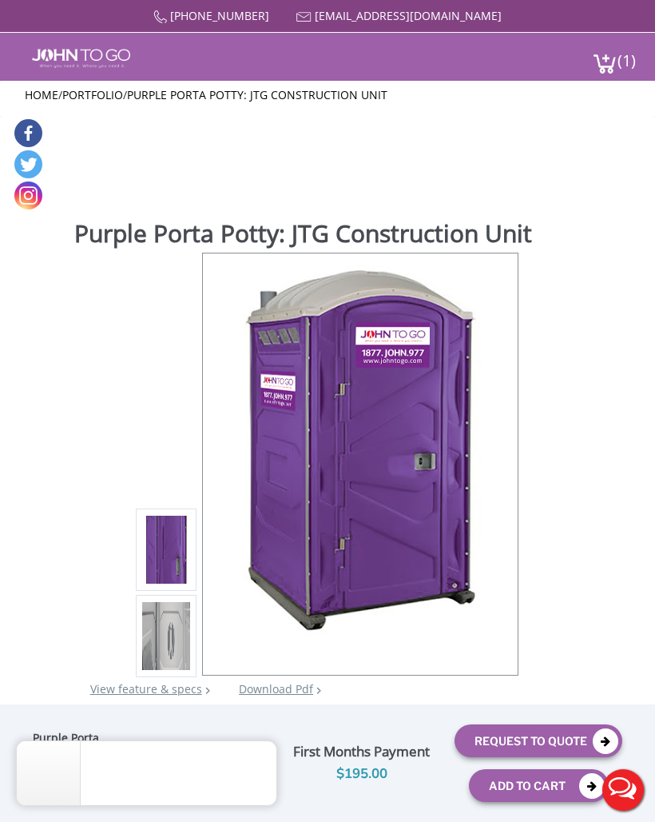
click at [610, 62] on img at bounding box center [605, 64] width 24 height 22
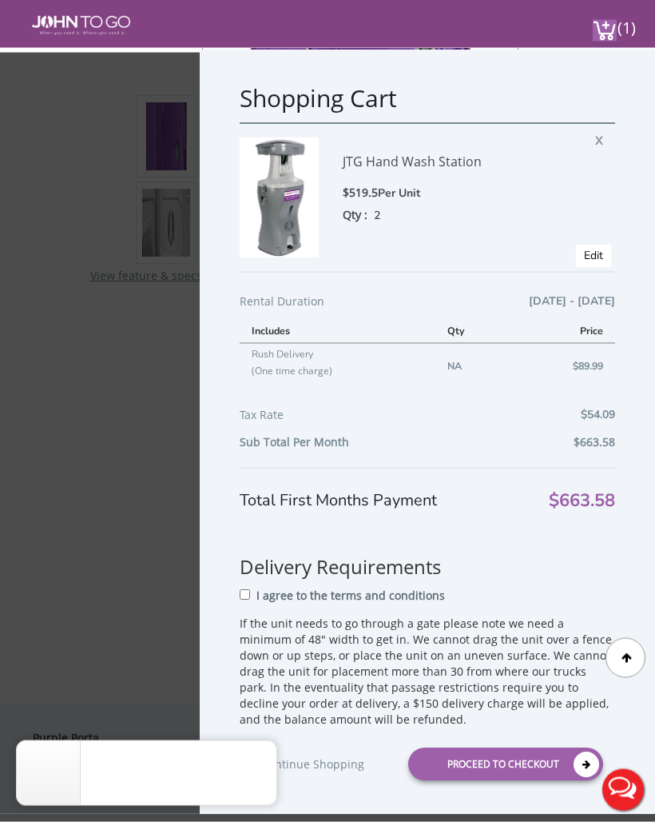
scroll to position [353, 0]
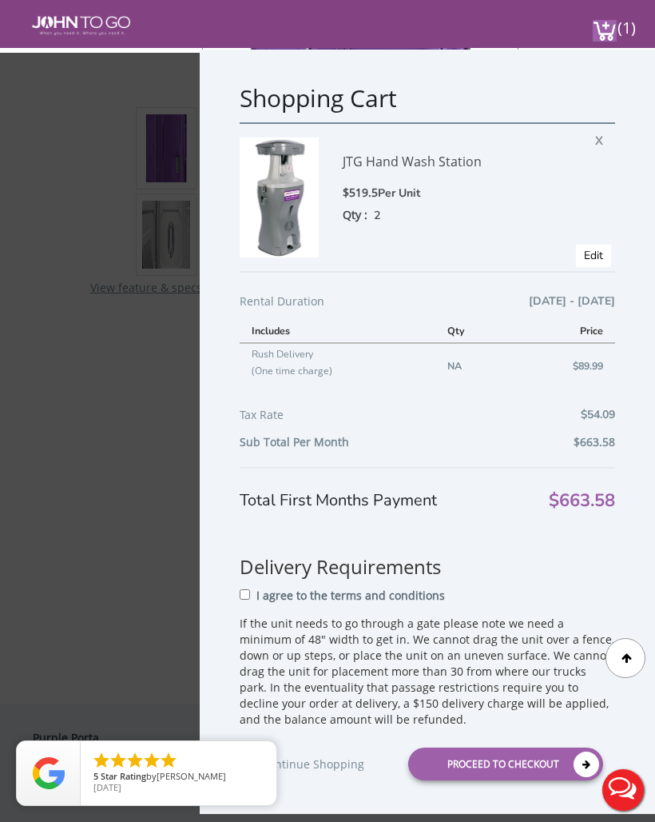
click at [655, 198] on div "Shopping Cart JTG Hand Wash Station $519.5 Per Unit Qty : 2 X Edit Rental Durat…" at bounding box center [428, 432] width 456 height 764
click at [603, 145] on span "X" at bounding box center [603, 138] width 16 height 21
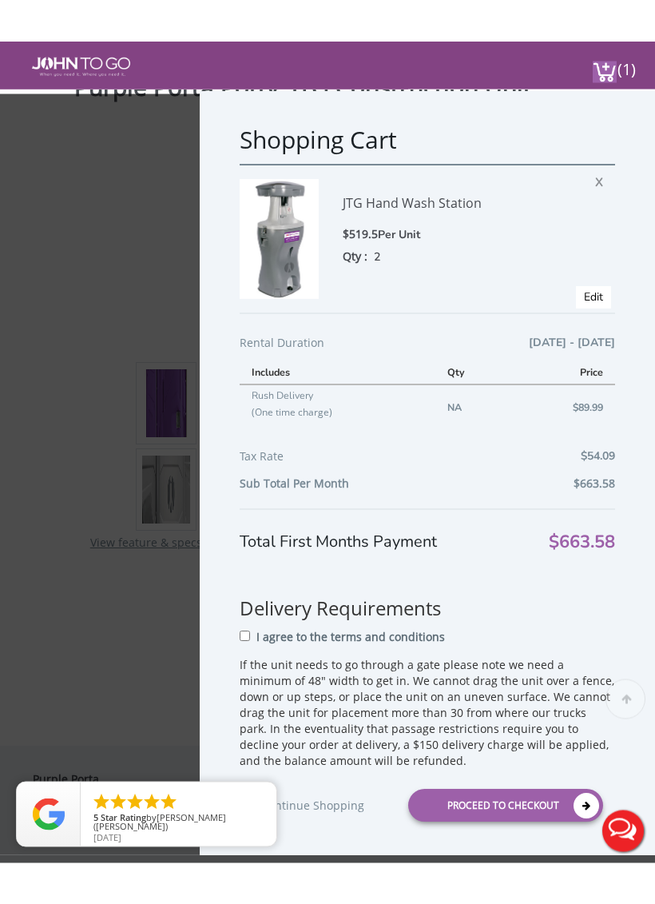
scroll to position [142, 0]
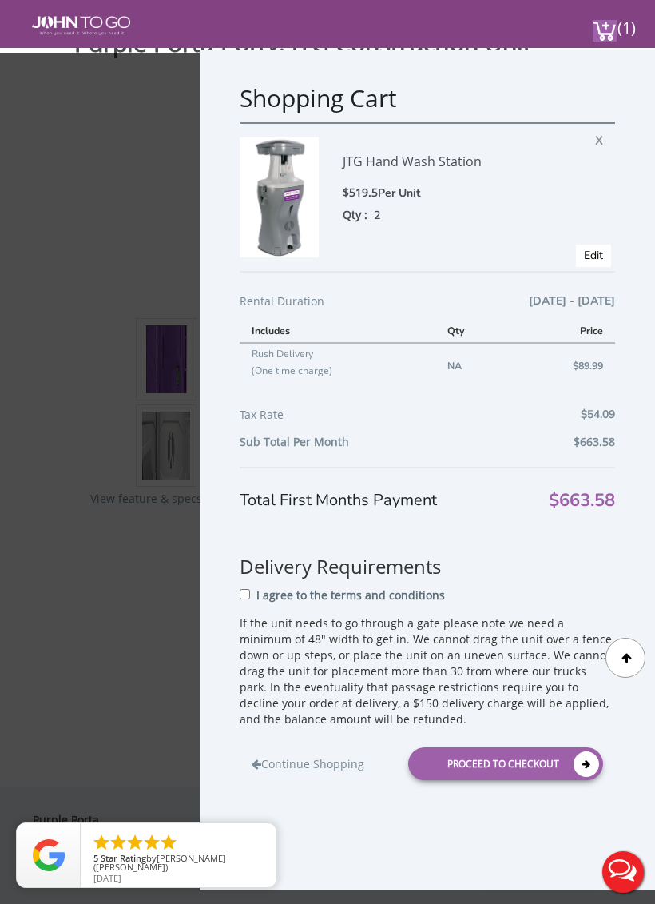
click at [343, 759] on link "Continue Shopping" at bounding box center [308, 760] width 113 height 24
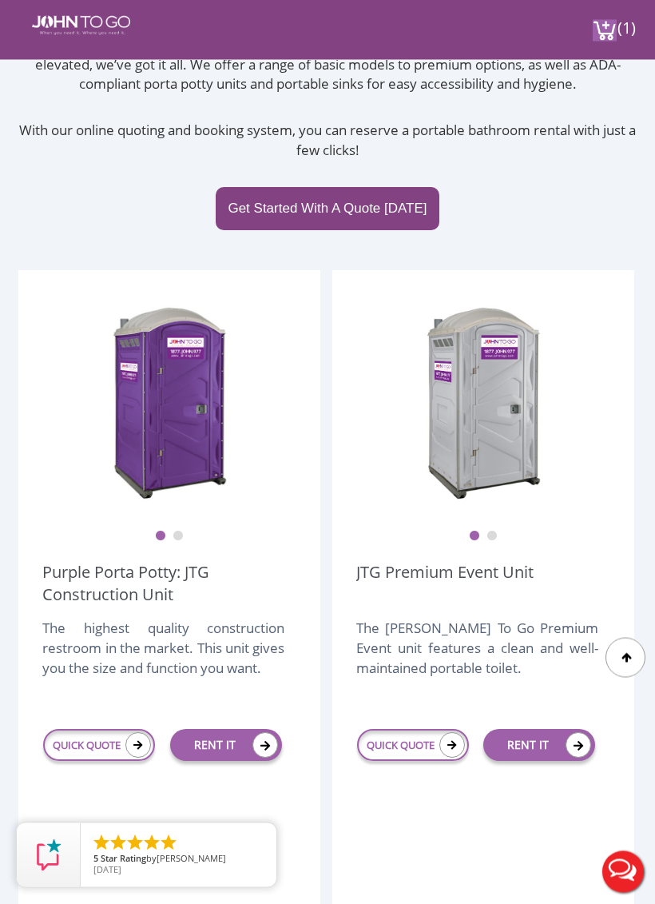
scroll to position [257, 0]
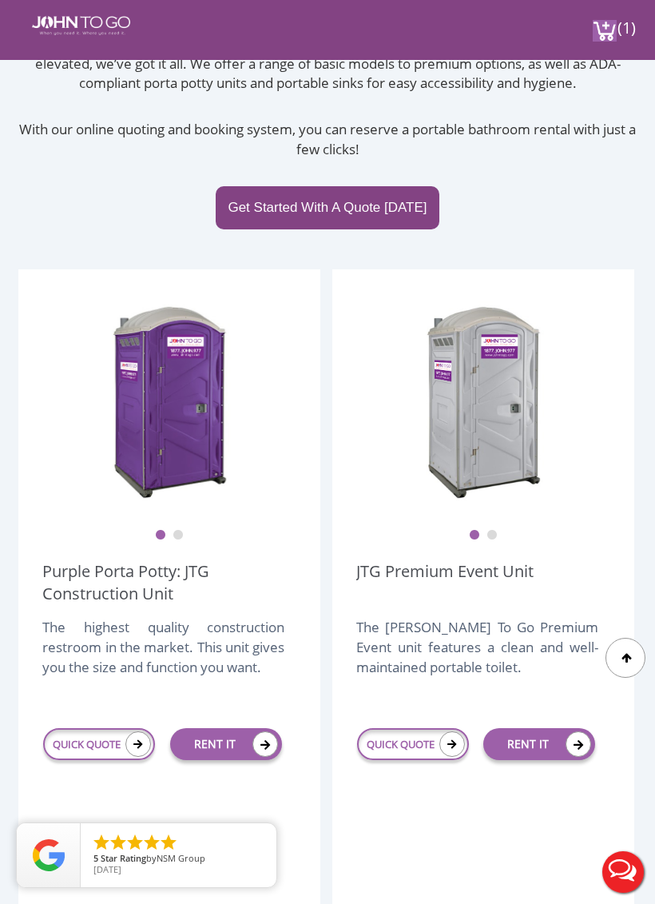
click at [558, 771] on div "RENT IT" at bounding box center [539, 744] width 141 height 61
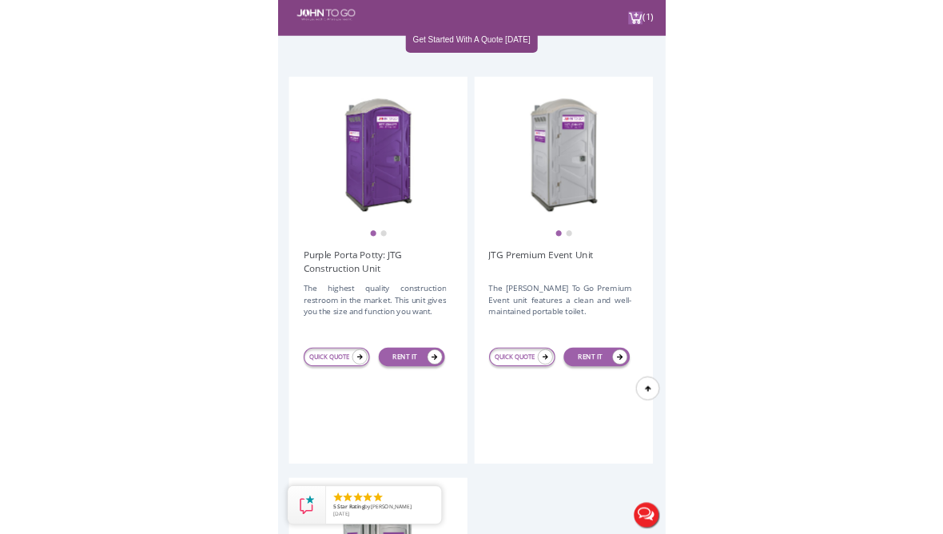
scroll to position [397, 0]
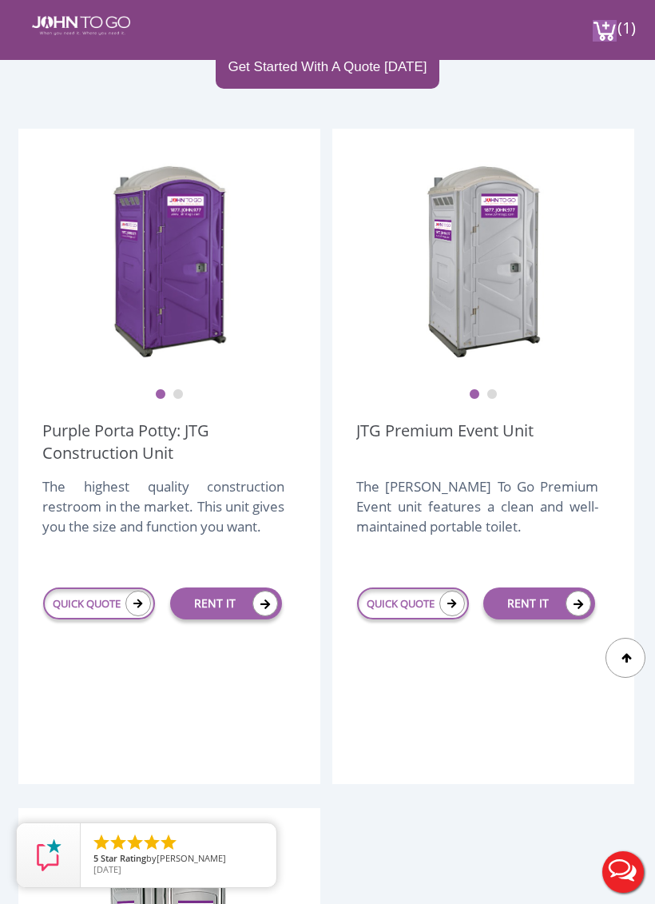
click at [546, 484] on div "The [PERSON_NAME] To Go Premium Event unit features a clean and well-maintained…" at bounding box center [477, 514] width 242 height 77
click at [492, 389] on button "2" at bounding box center [492, 394] width 11 height 11
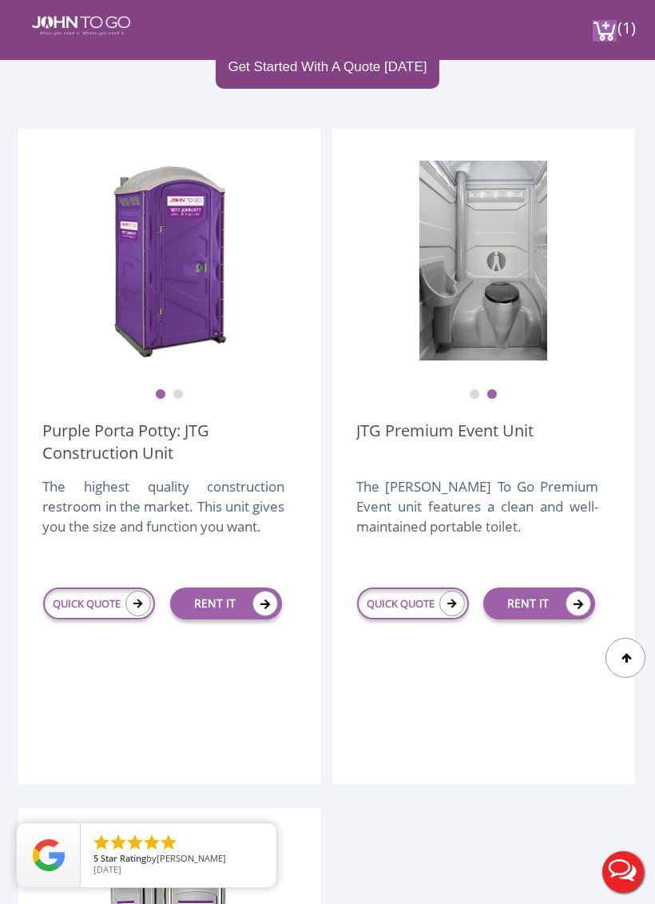
click at [185, 382] on ul "1 2" at bounding box center [169, 384] width 254 height 34
click at [183, 397] on button "2" at bounding box center [178, 394] width 11 height 11
